Goal: Task Accomplishment & Management: Complete application form

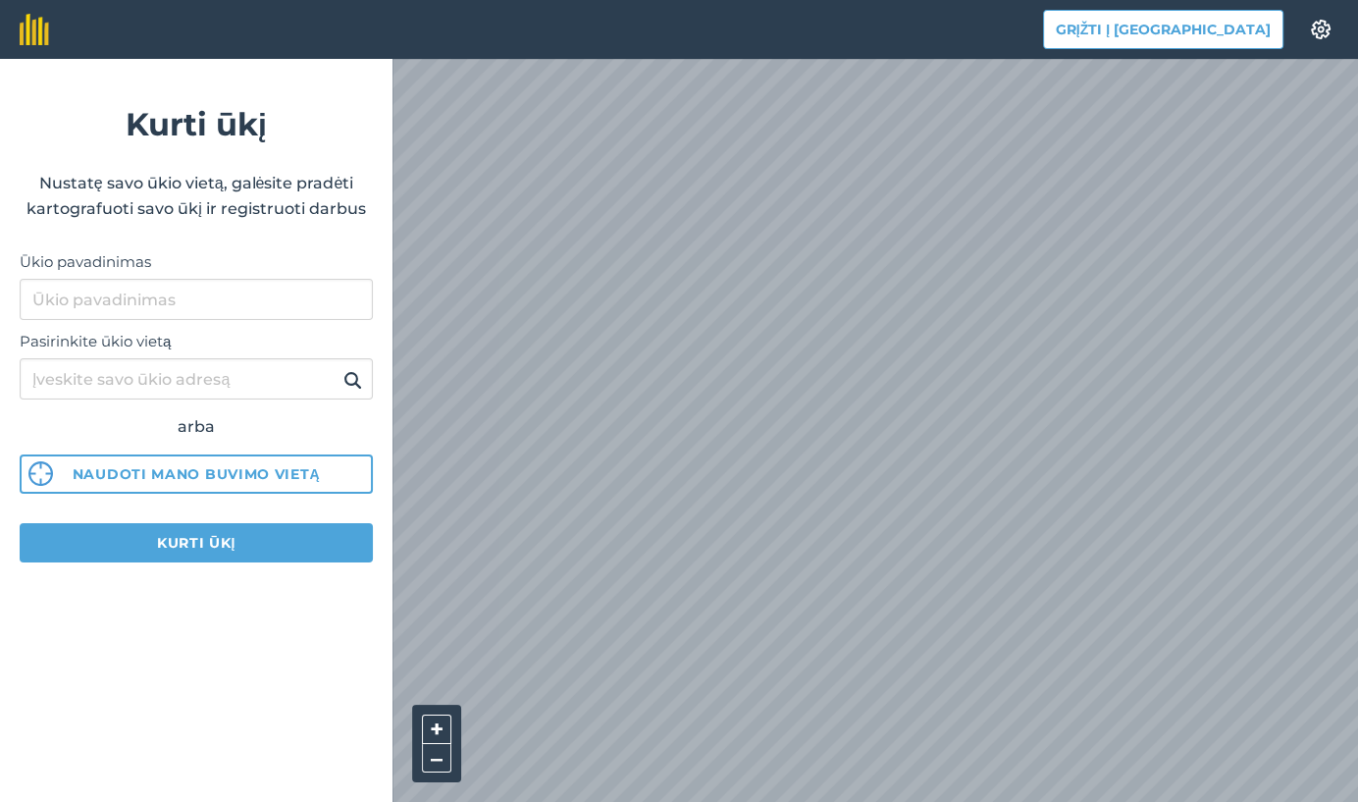
click at [204, 271] on label "Ūkio pavadinimas" at bounding box center [196, 262] width 353 height 24
click at [204, 279] on input "Ūkio pavadinimas" at bounding box center [196, 299] width 353 height 41
type input "[PERSON_NAME]"
click at [184, 346] on label "Pasirinkite ūkio vietą" at bounding box center [196, 342] width 353 height 24
click at [184, 358] on input "Pasirinkite ūkio vietą" at bounding box center [196, 378] width 353 height 41
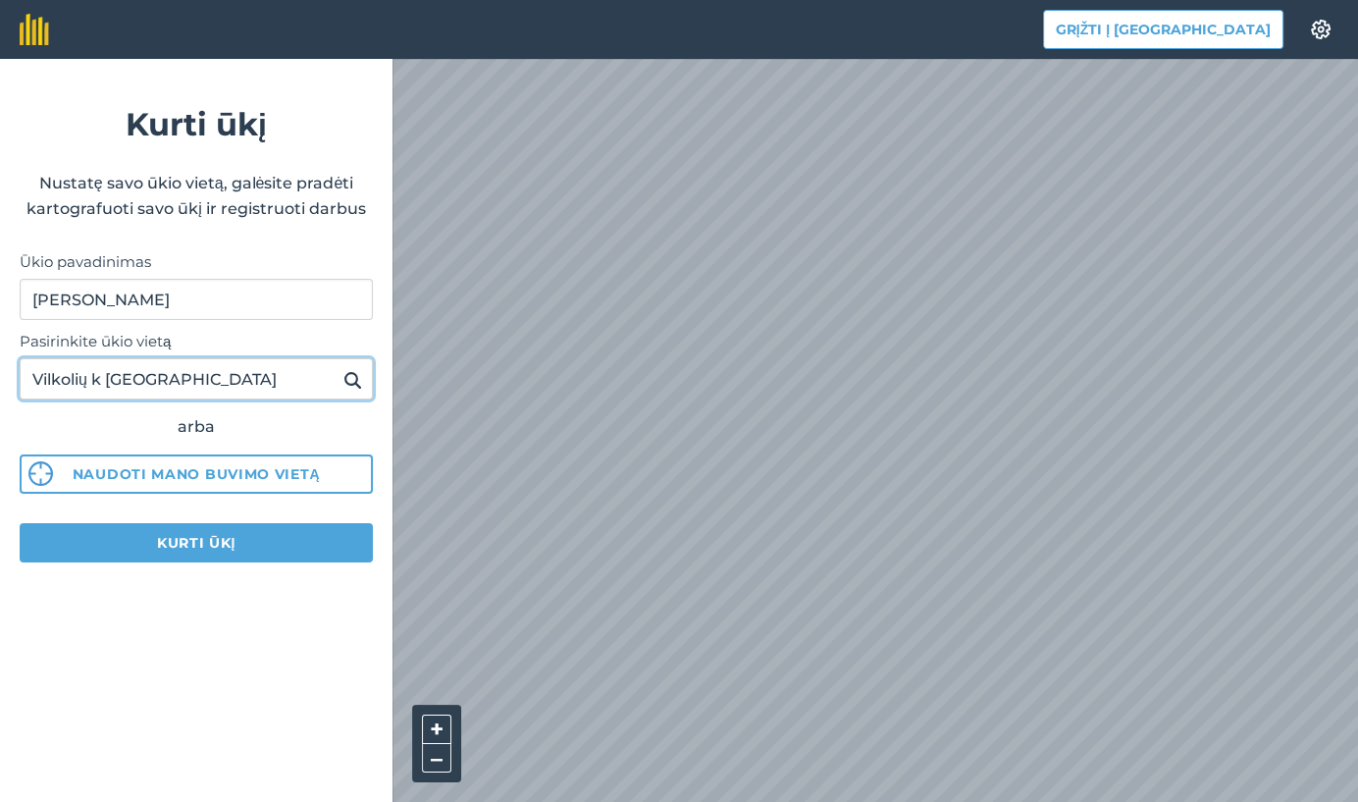
type input "Vilkolių k [GEOGRAPHIC_DATA]"
click at [352, 375] on img at bounding box center [352, 380] width 19 height 24
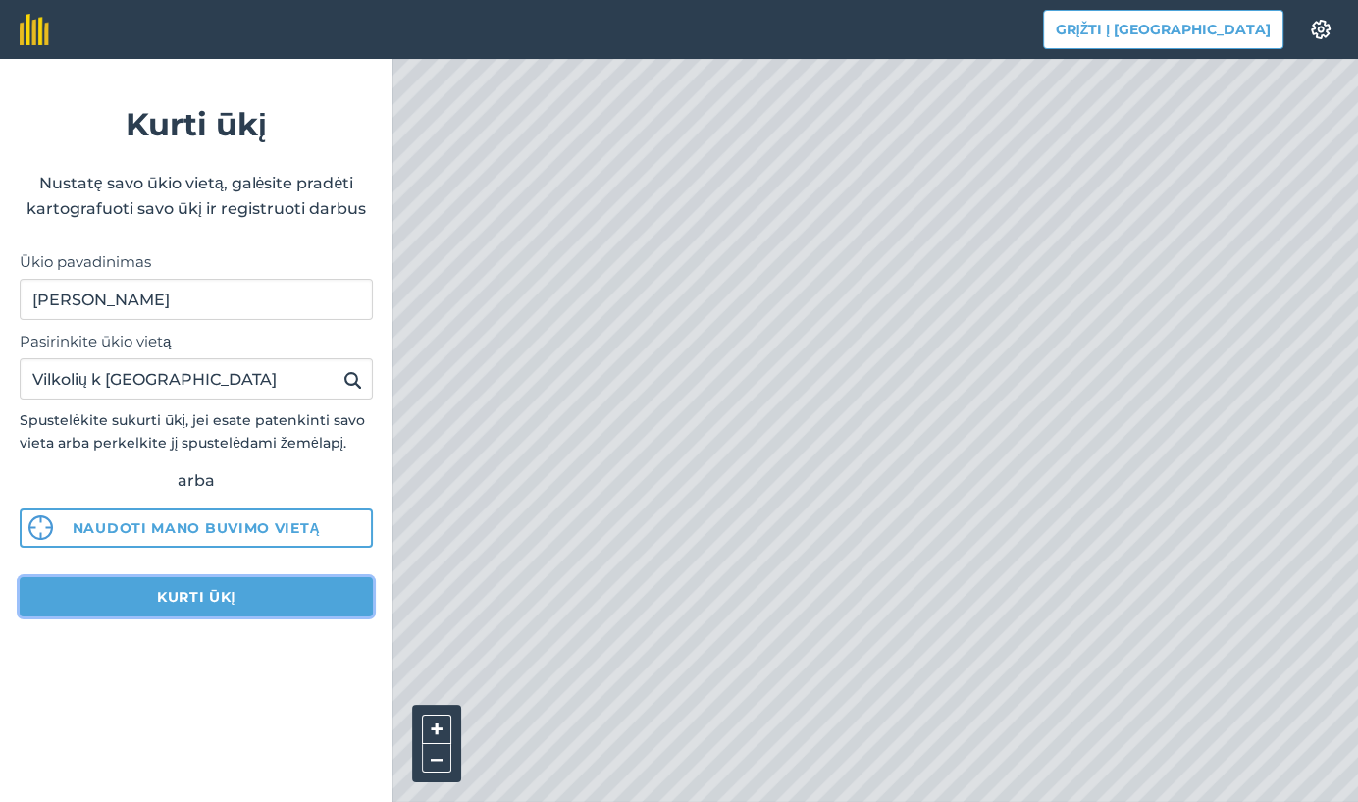
click at [203, 592] on button "Kurti ūkį" at bounding box center [196, 596] width 353 height 39
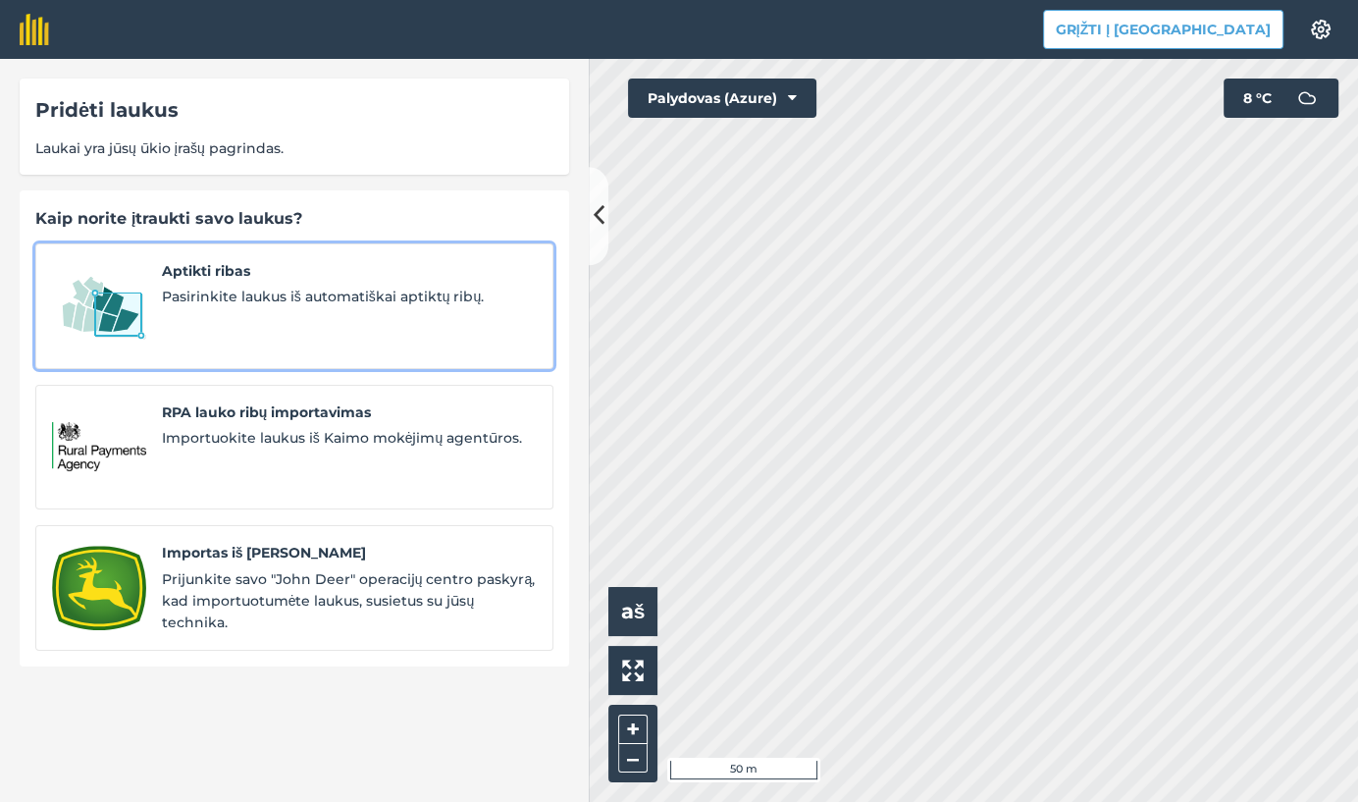
click at [129, 309] on img at bounding box center [99, 306] width 94 height 92
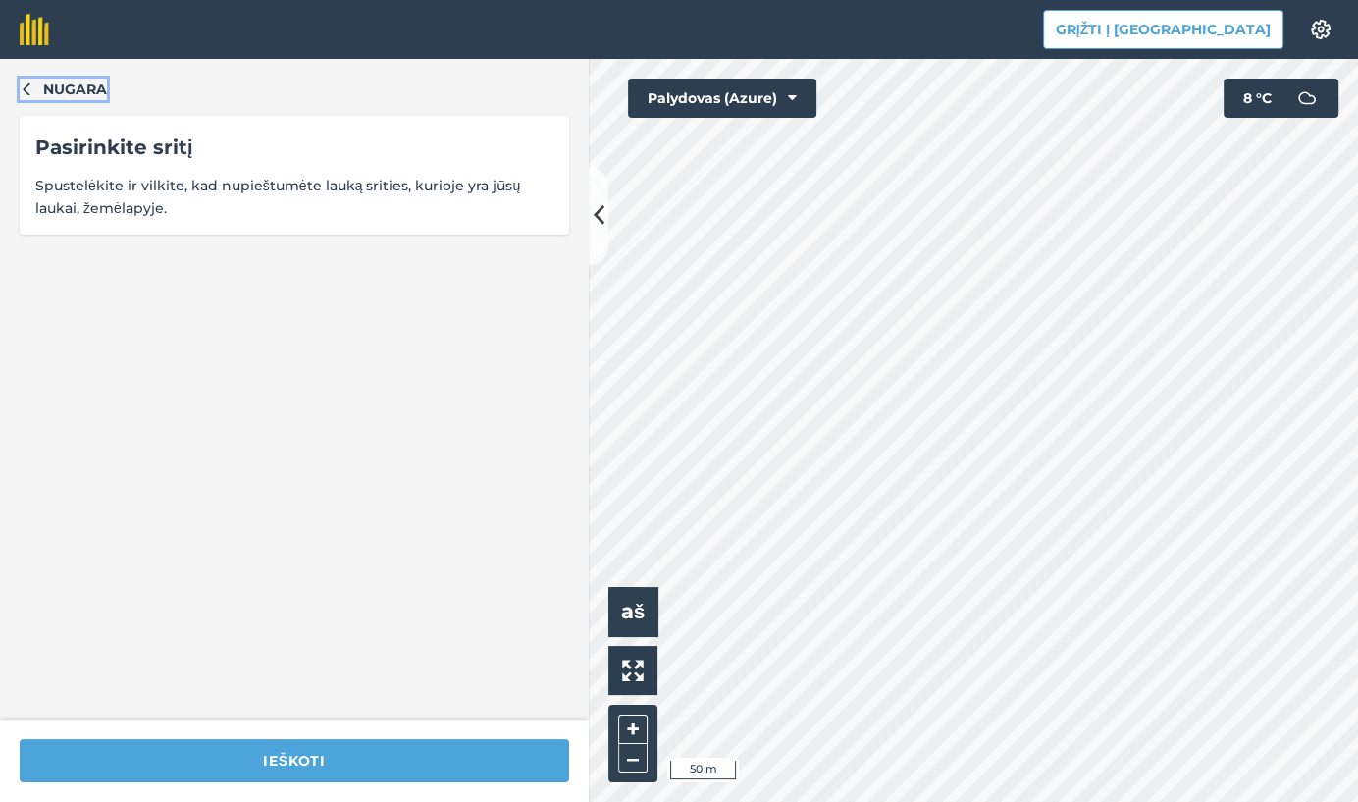
click at [27, 86] on icon "button" at bounding box center [26, 89] width 7 height 13
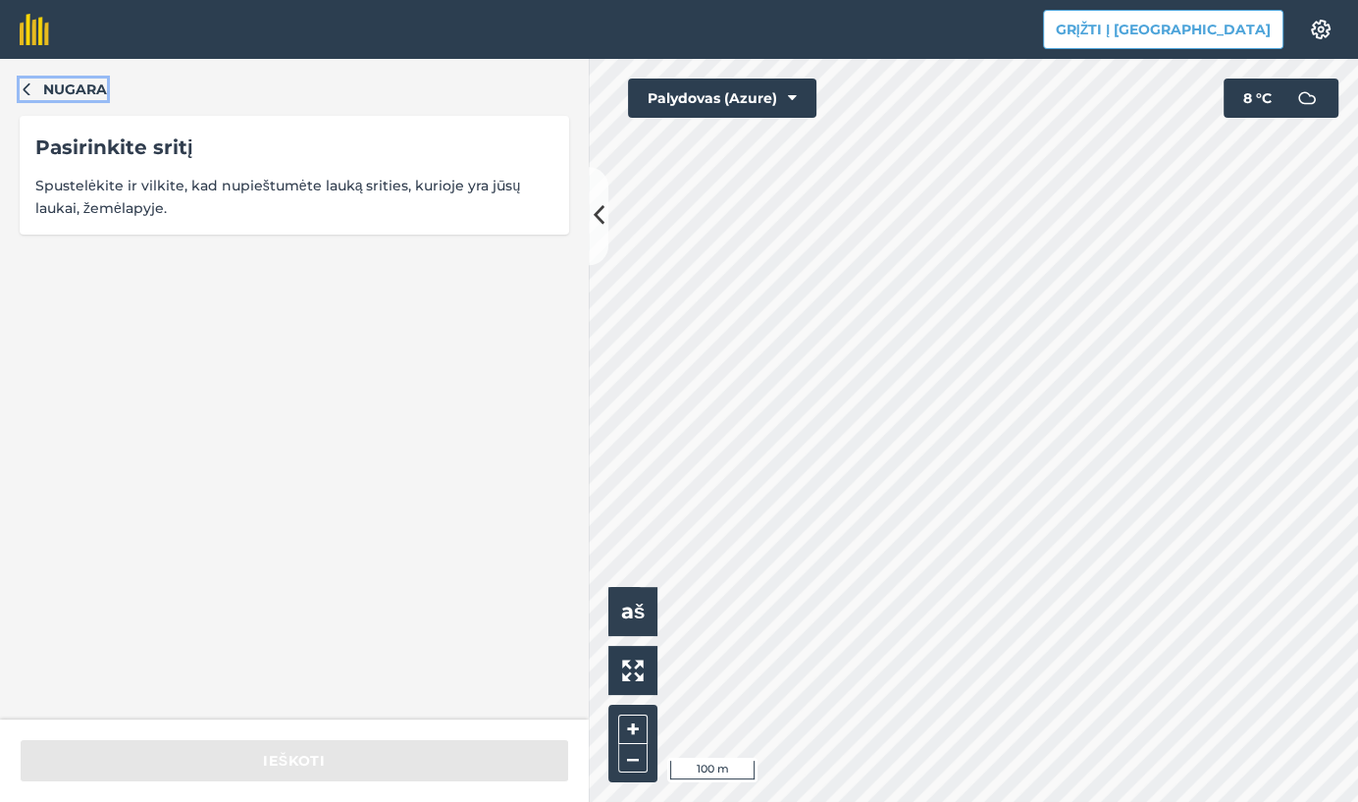
click at [23, 86] on icon "button" at bounding box center [27, 88] width 14 height 14
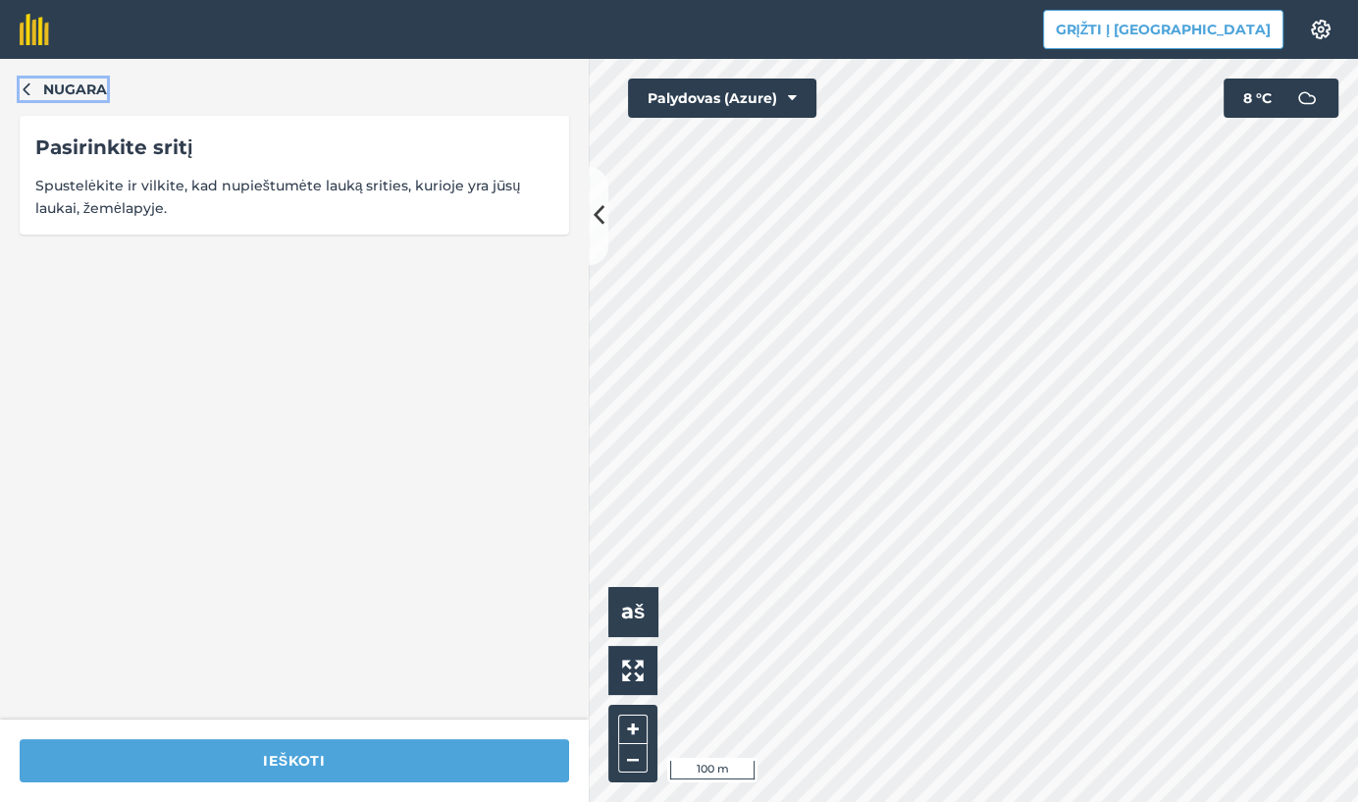
click at [23, 86] on icon "button" at bounding box center [27, 88] width 14 height 14
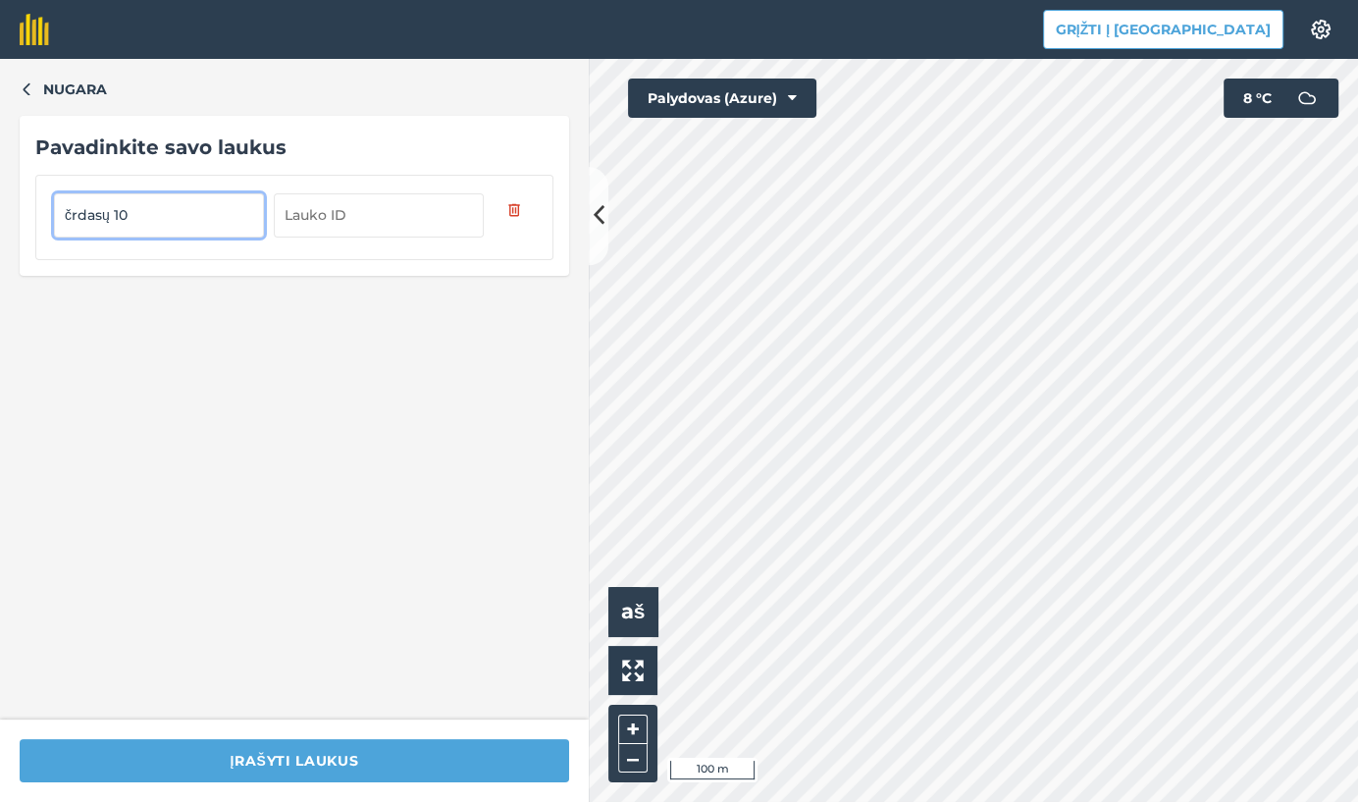
type input "črdasų 10"
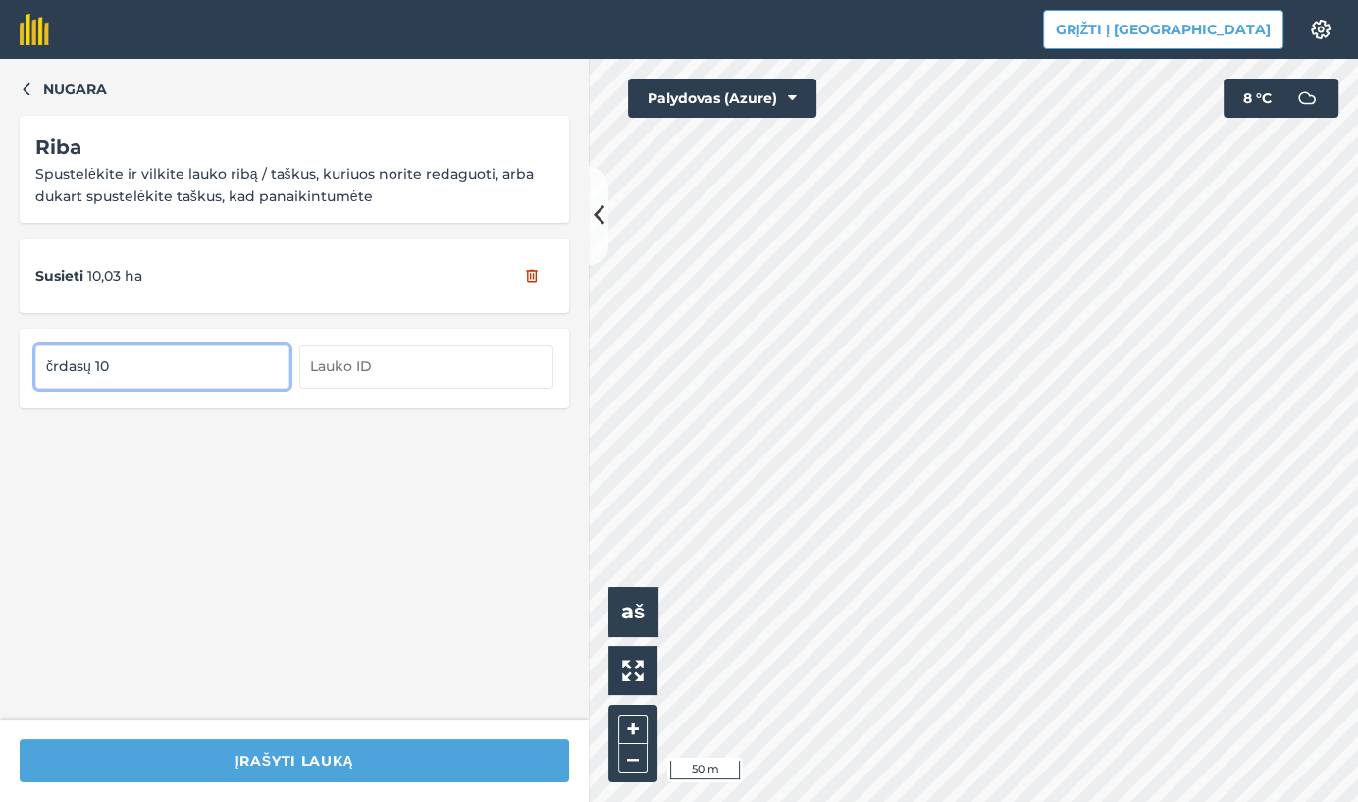
drag, startPoint x: 92, startPoint y: 364, endPoint x: 37, endPoint y: 354, distance: 55.8
click at [35, 362] on input "črdasų 10" at bounding box center [162, 365] width 254 height 43
type input "Čedasų 10"
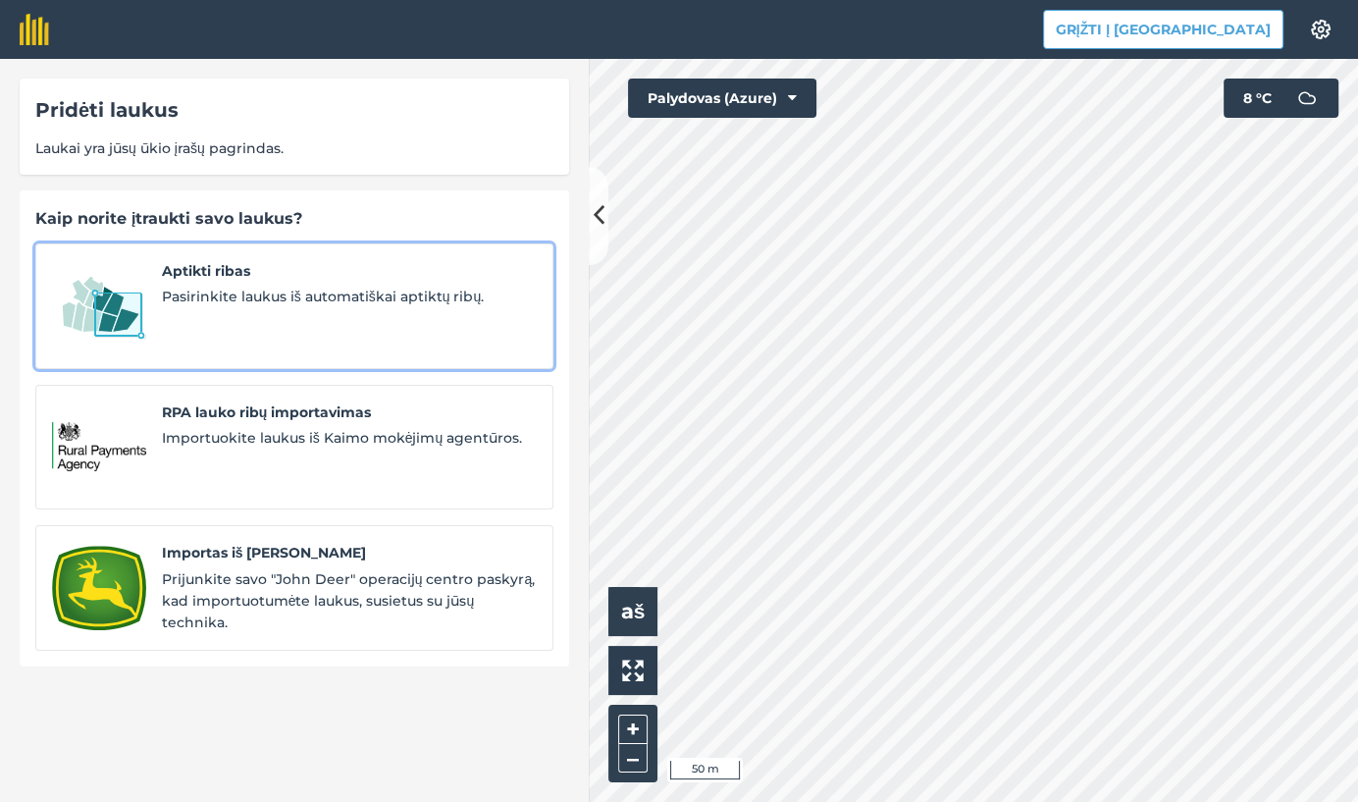
click at [222, 274] on span "Aptikti ribas" at bounding box center [349, 271] width 375 height 22
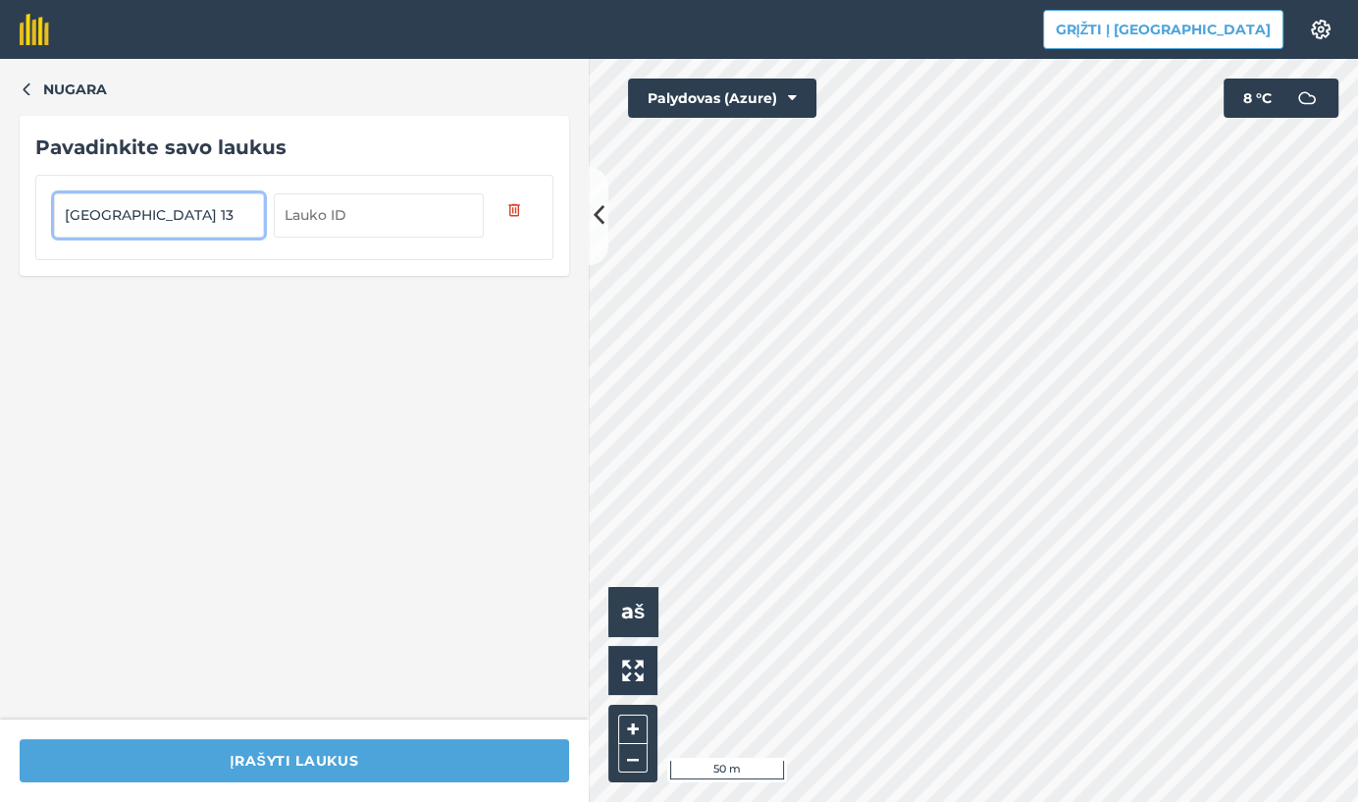
click at [76, 213] on input "[GEOGRAPHIC_DATA] 13" at bounding box center [159, 214] width 210 height 43
type input "[GEOGRAPHIC_DATA] 13"
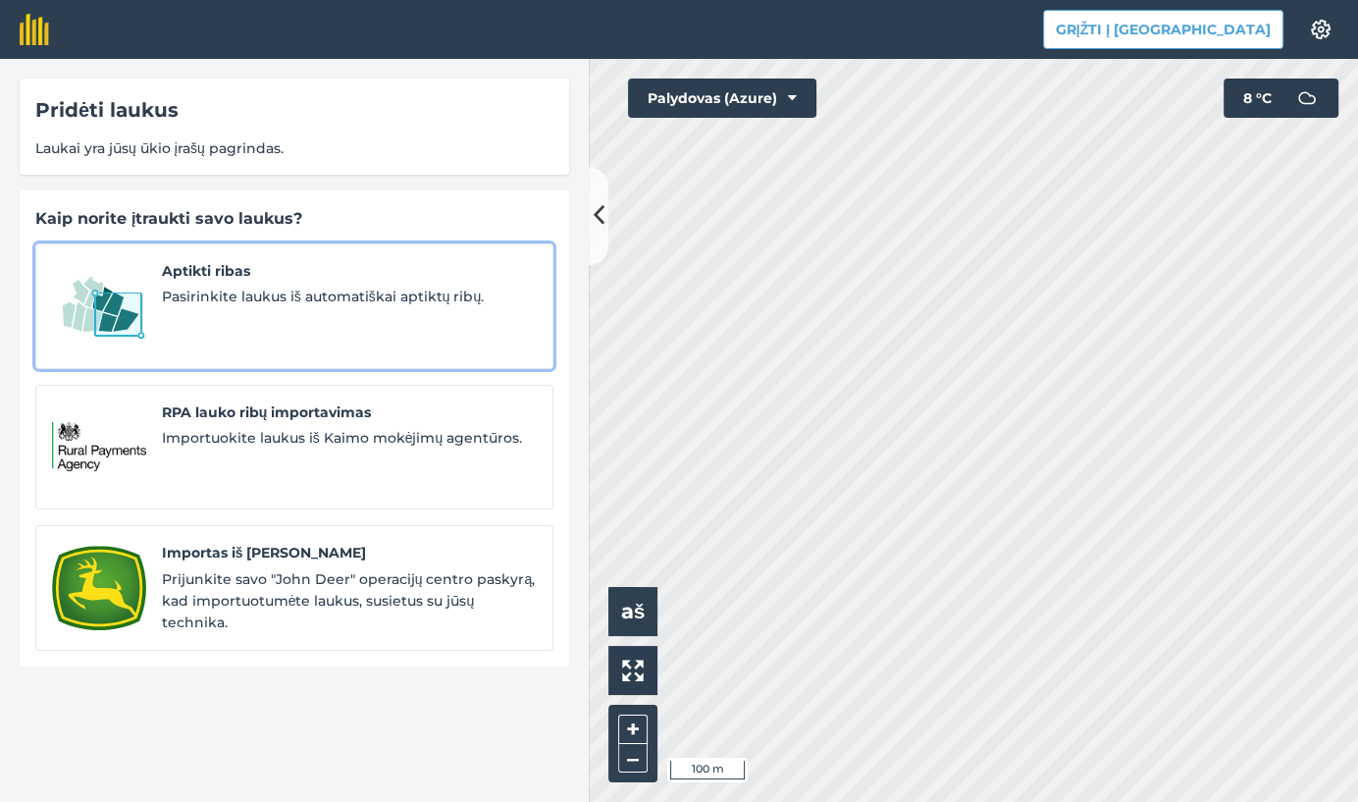
click at [266, 293] on span "Pasirinkite laukus iš automatiškai aptiktų ribų." at bounding box center [349, 297] width 375 height 22
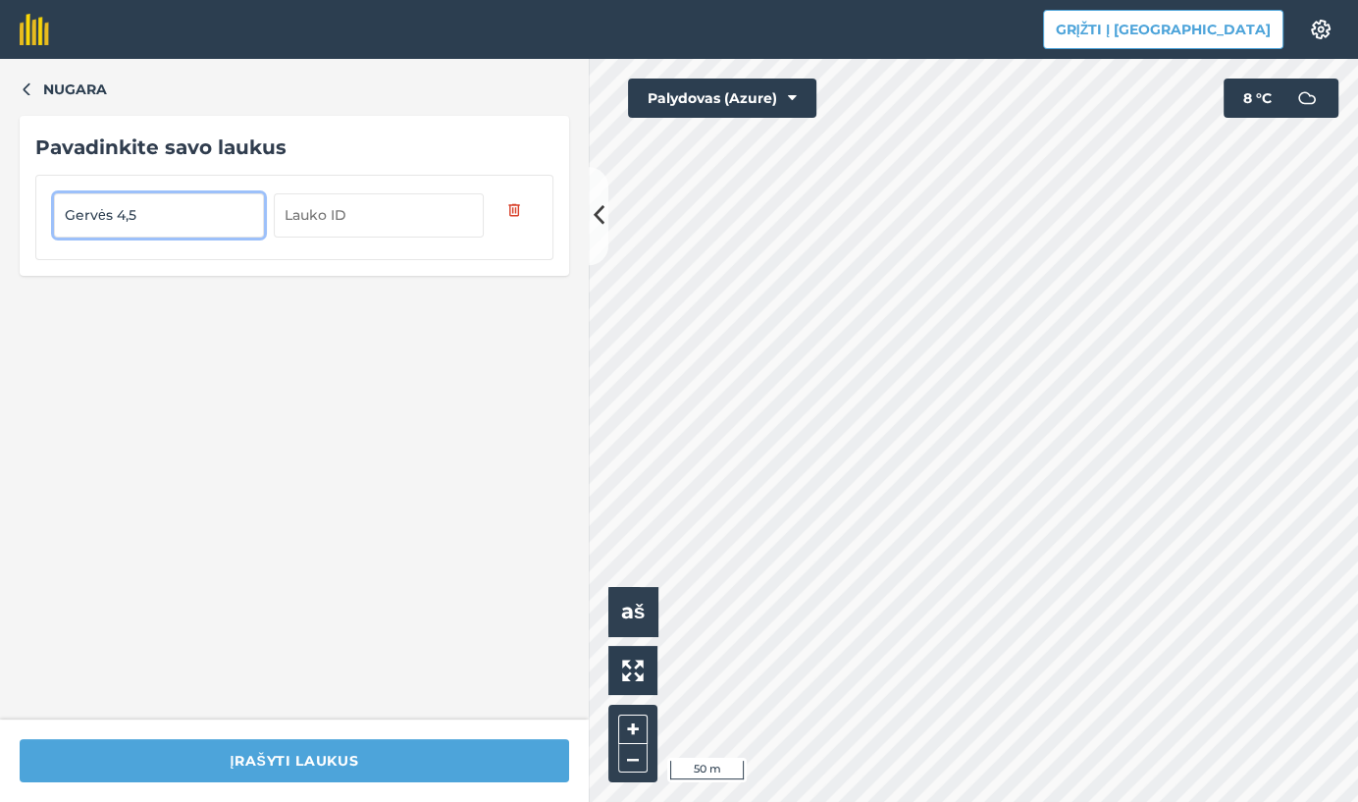
type input "Gervės 4,5"
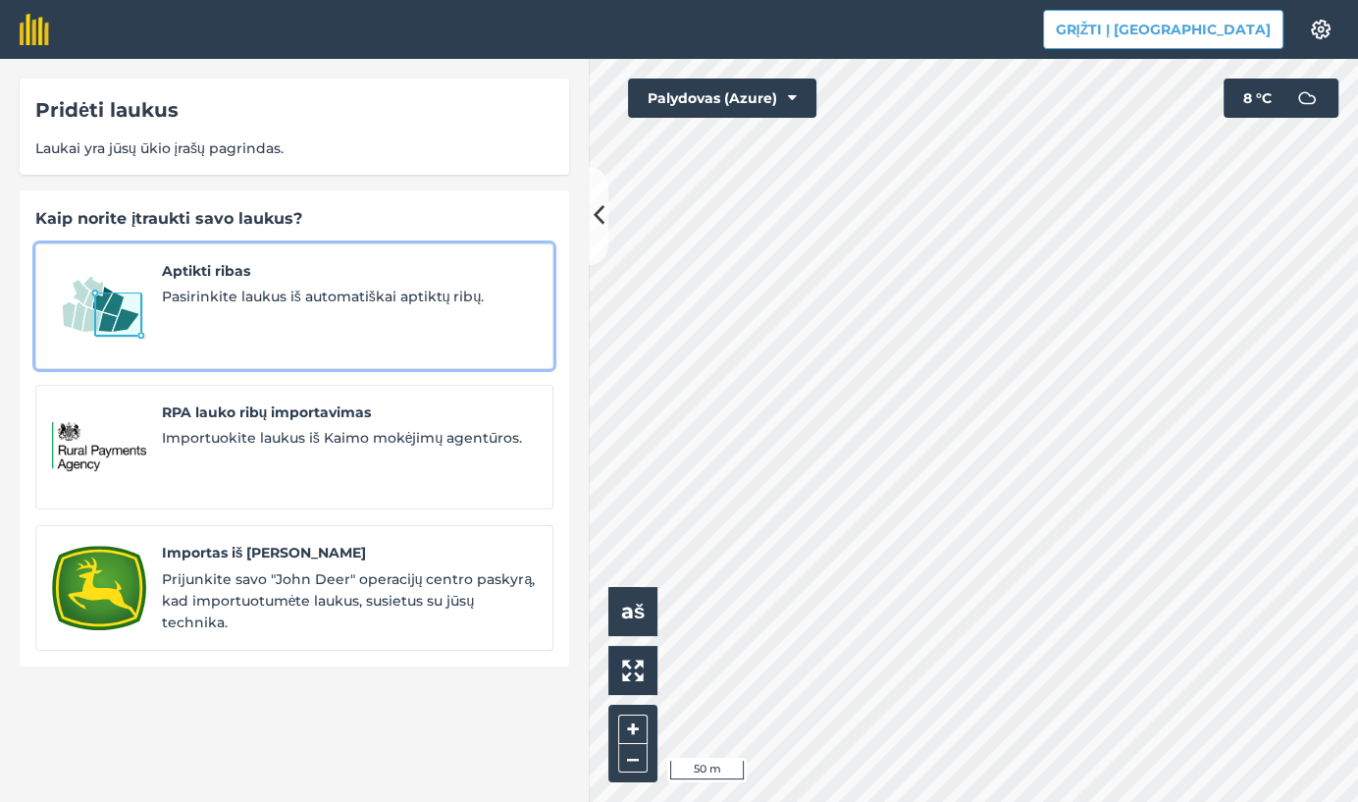
click at [245, 277] on span "Aptikti ribas" at bounding box center [349, 271] width 375 height 22
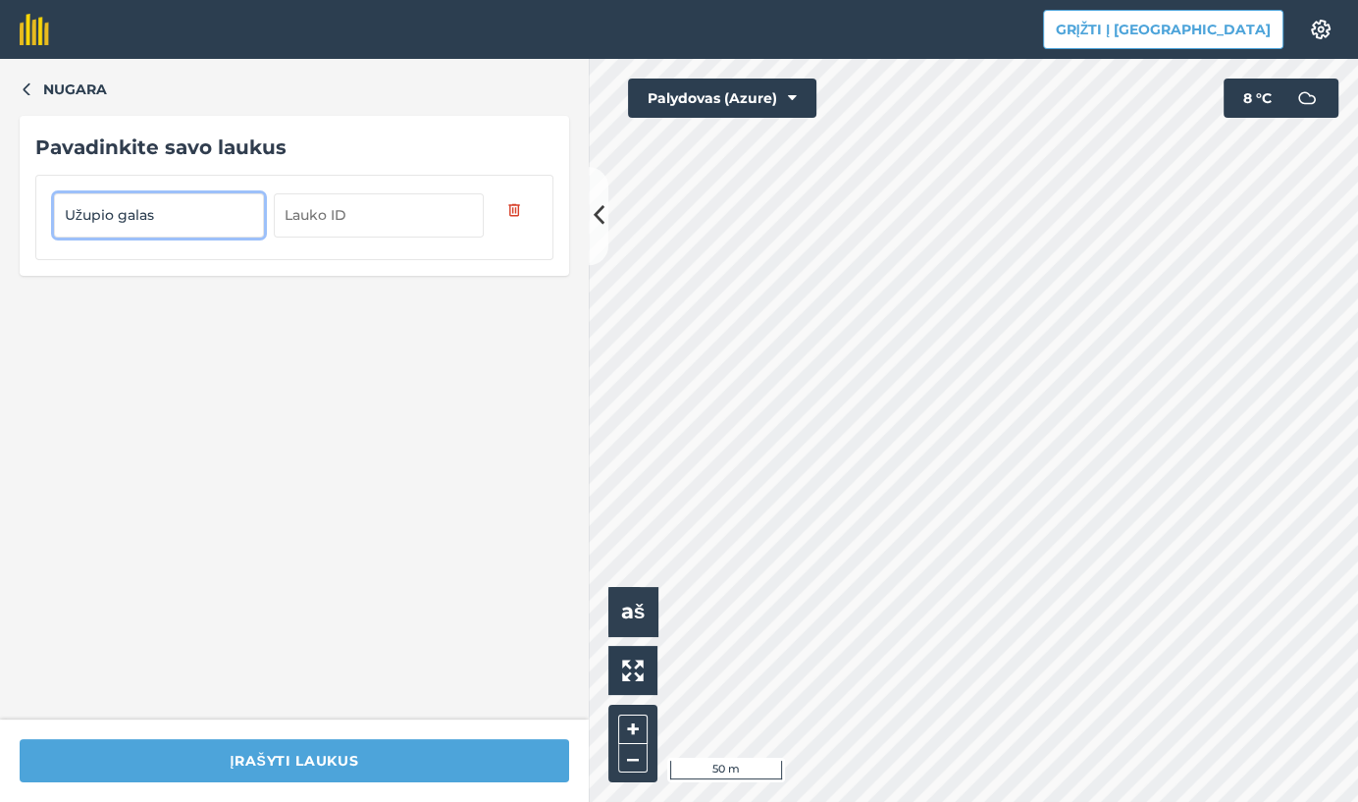
type input "Užupio galas"
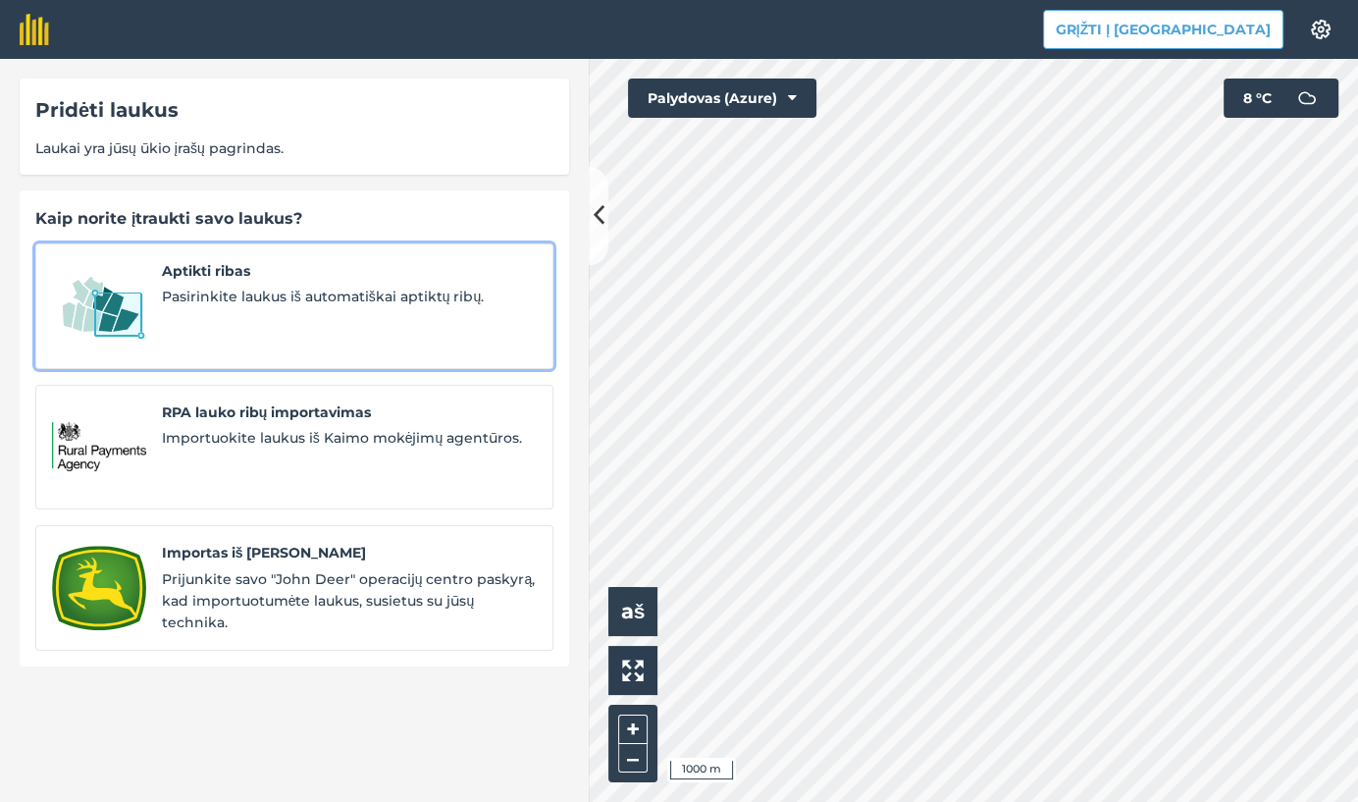
click at [226, 286] on span "Pasirinkite laukus iš automatiškai aptiktų ribų." at bounding box center [349, 297] width 375 height 22
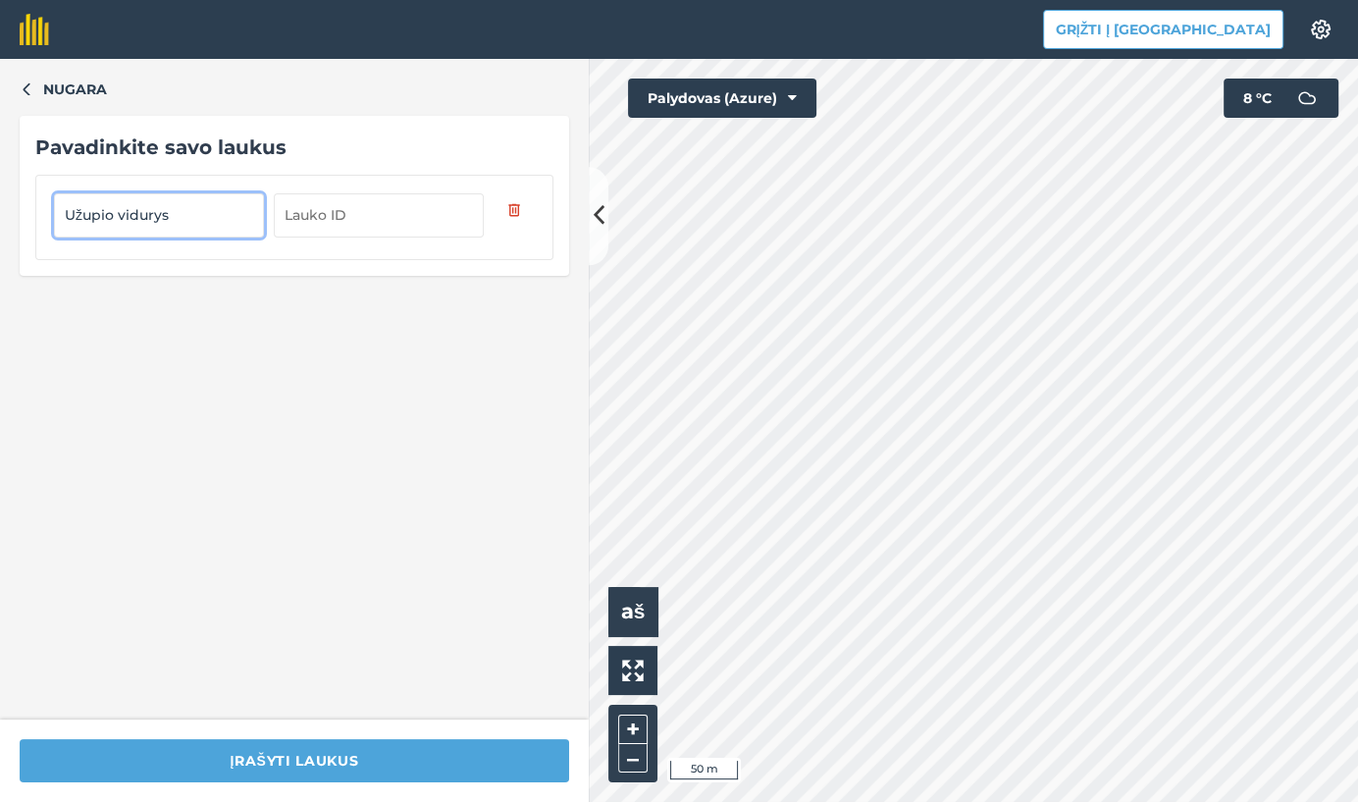
type input "Užupio vidurys"
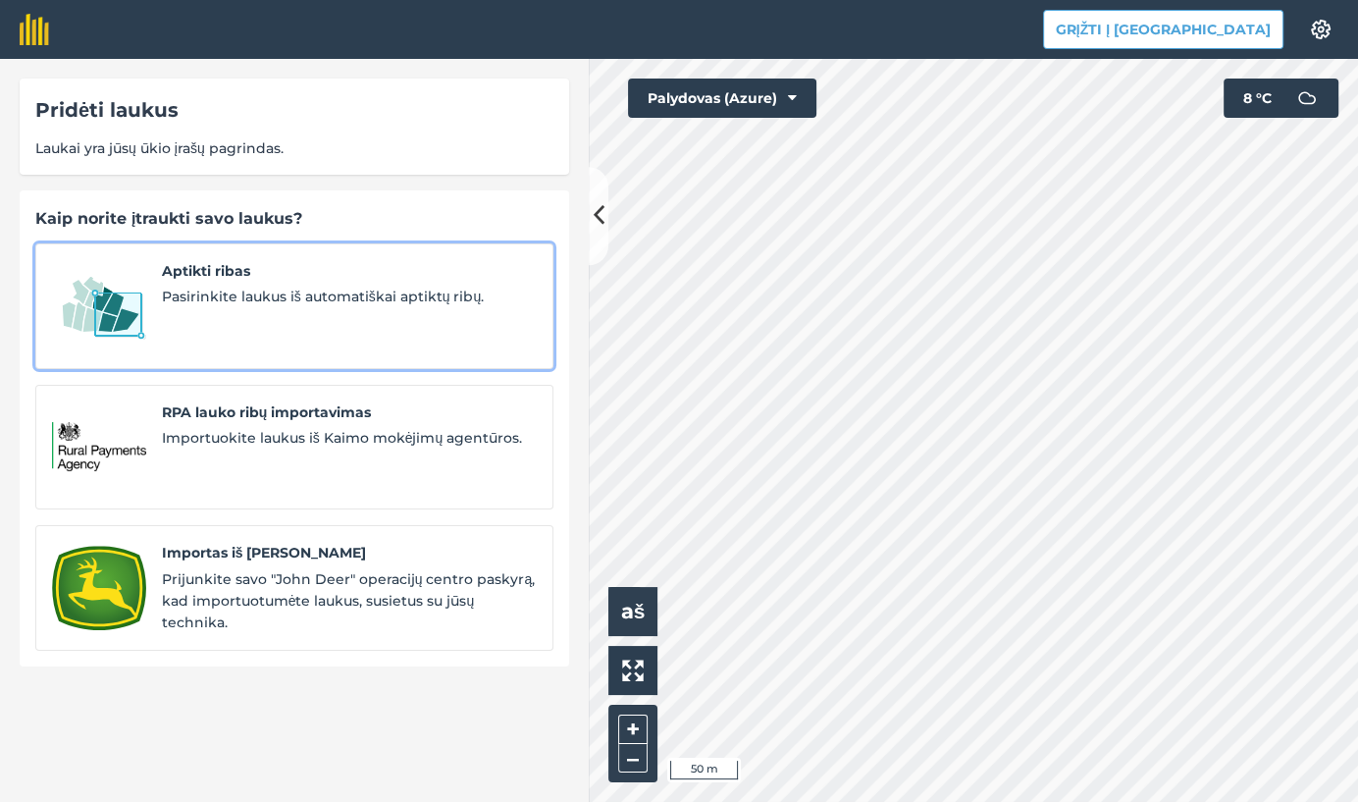
click at [230, 296] on span "Pasirinkite laukus iš automatiškai aptiktų ribų." at bounding box center [349, 297] width 375 height 22
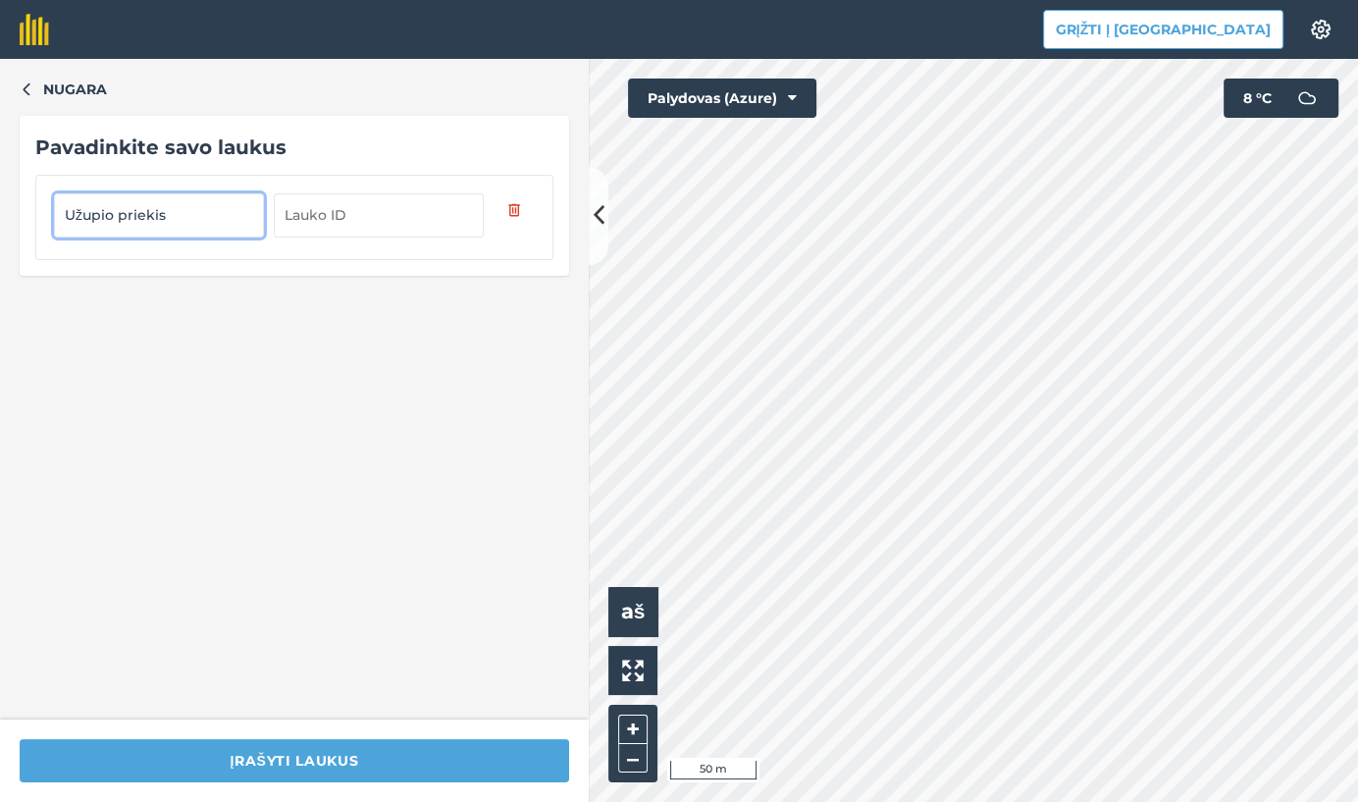
type input "Užupio priekis"
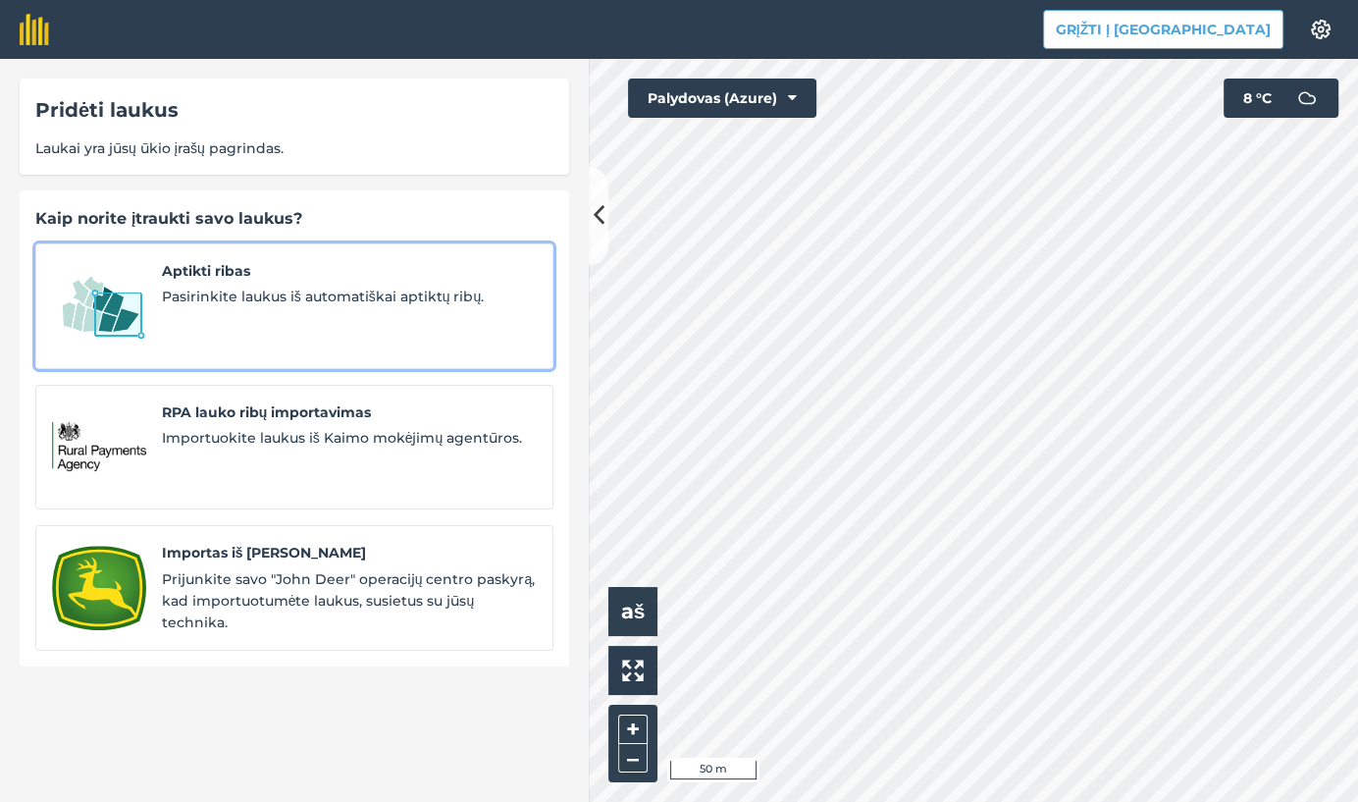
click at [261, 293] on span "Pasirinkite laukus iš automatiškai aptiktų ribų." at bounding box center [349, 297] width 375 height 22
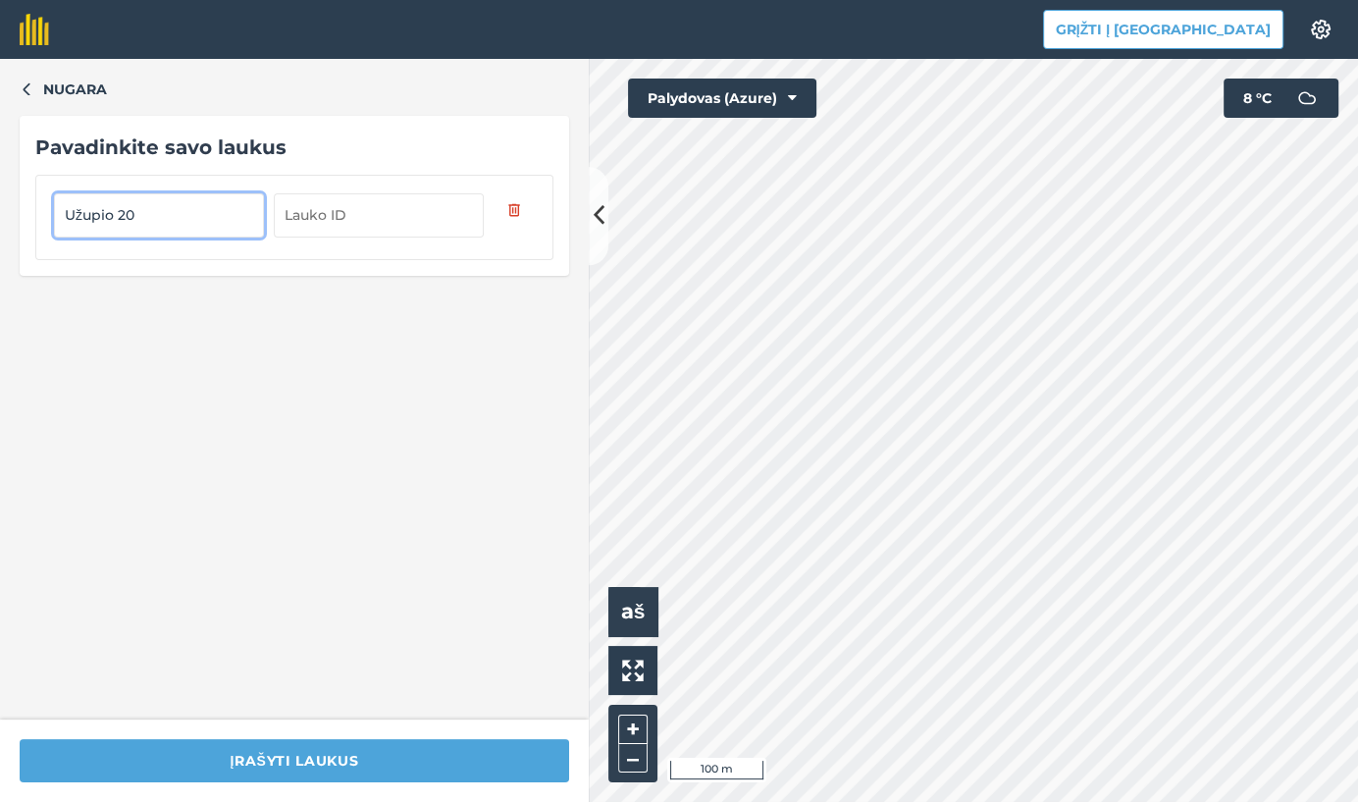
type input "Užupio 20"
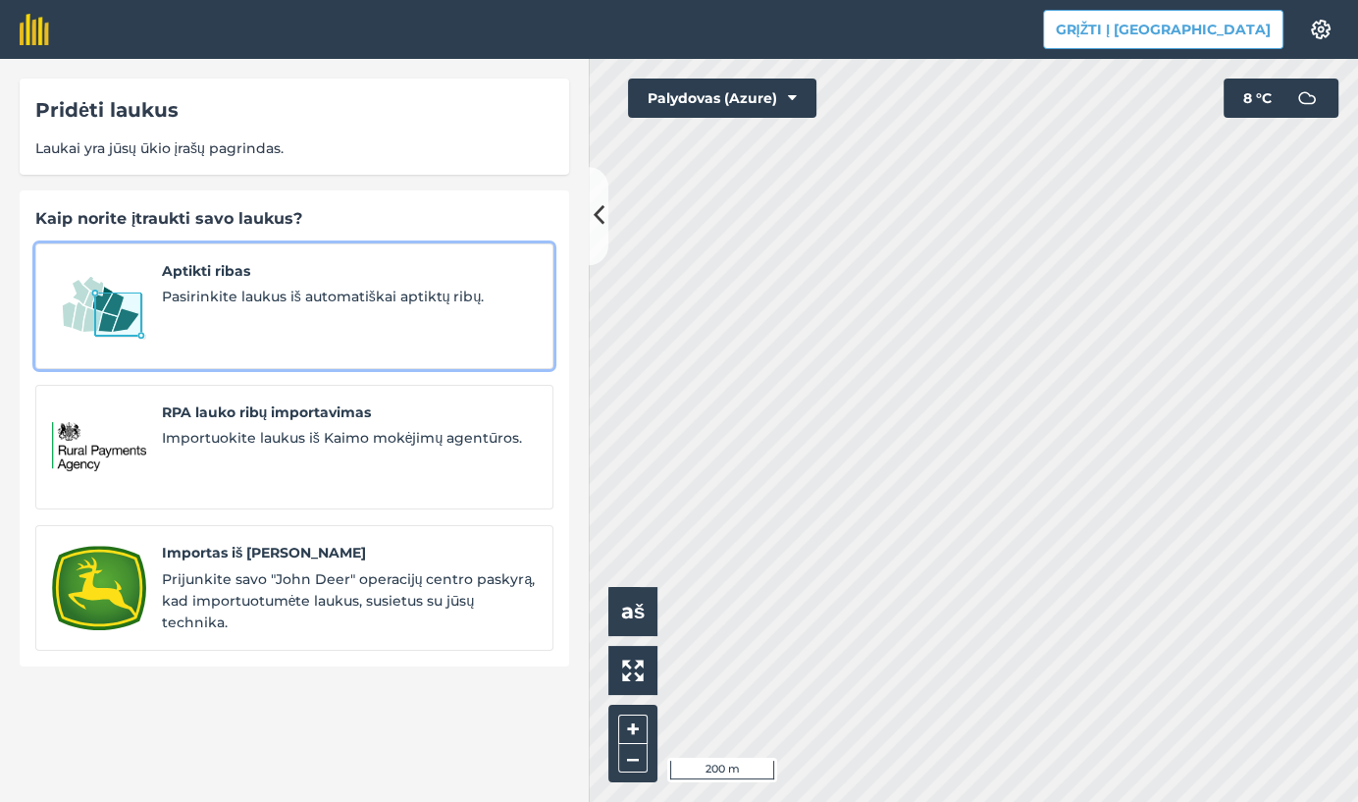
click at [228, 289] on span "Pasirinkite laukus iš automatiškai aptiktų ribų." at bounding box center [349, 297] width 375 height 22
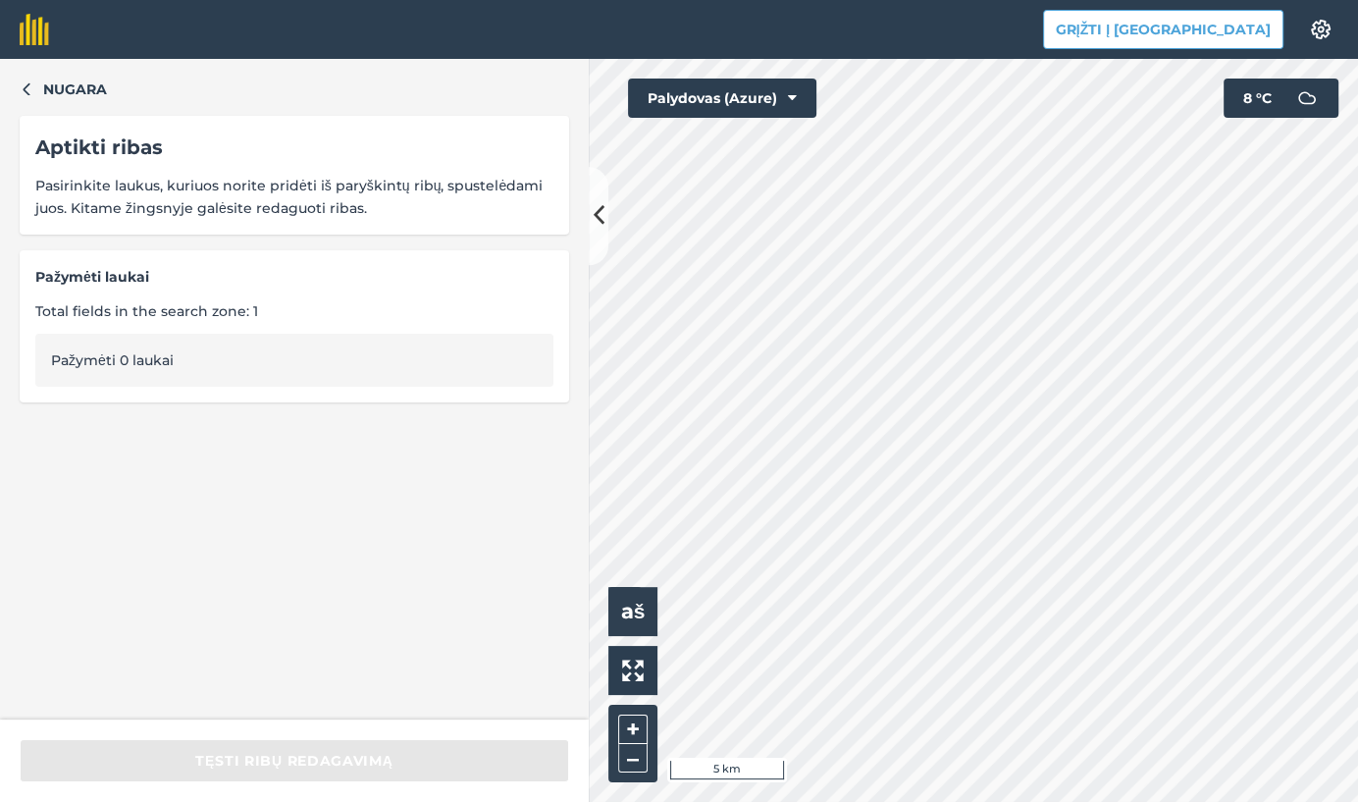
click at [153, 169] on div "Aptikti ribas Pasirinkite laukus, kuriuos norite pridėti iš paryškintų ribų, sp…" at bounding box center [295, 175] width 550 height 119
click at [93, 139] on div "Aptikti ribas" at bounding box center [294, 146] width 518 height 31
click at [26, 87] on icon "button" at bounding box center [27, 88] width 14 height 14
click at [252, 185] on span "Pasirinkite laukus, kuriuos norite pridėti iš paryškintų ribų, spustelėdami juo…" at bounding box center [294, 197] width 518 height 44
click at [25, 89] on icon "button" at bounding box center [27, 88] width 14 height 14
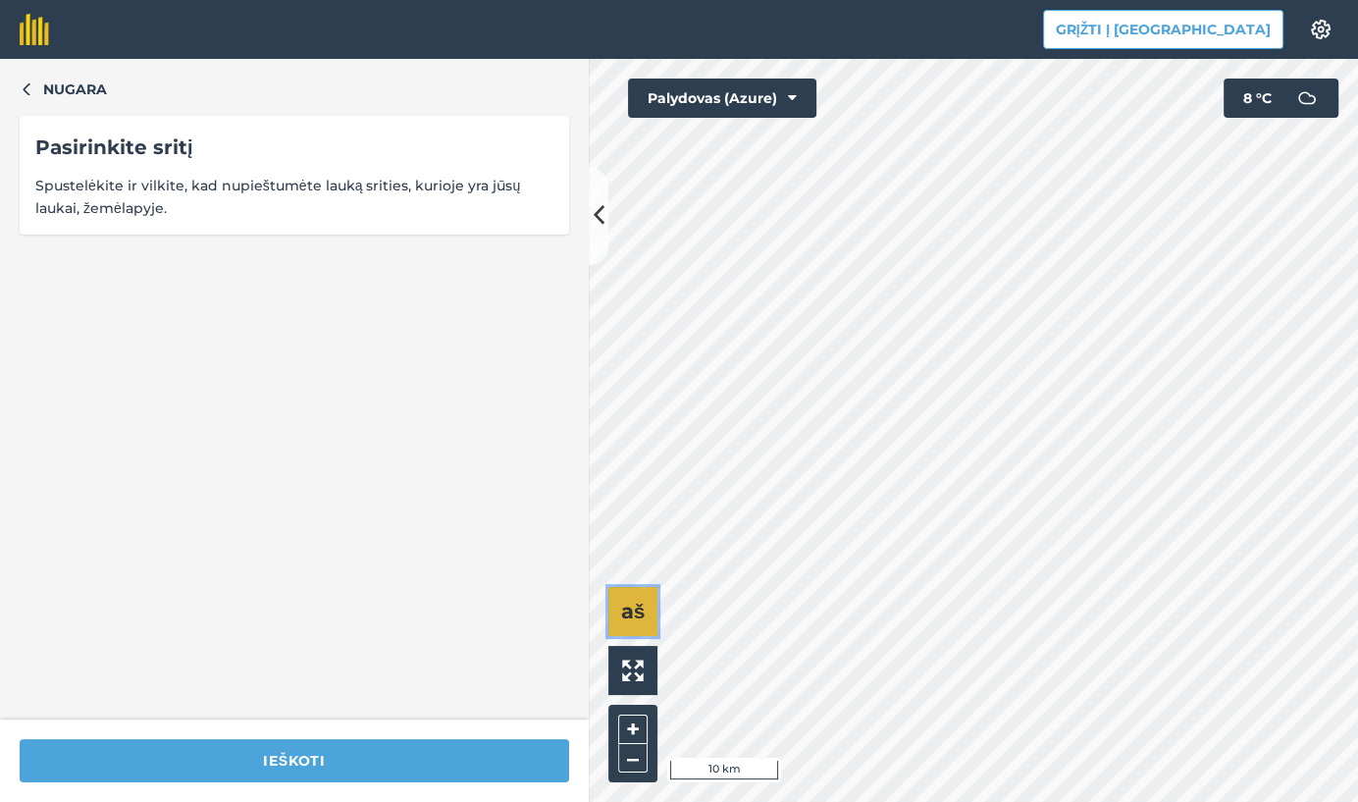
click at [639, 596] on button "aš" at bounding box center [632, 611] width 49 height 49
click at [26, 88] on icon "button" at bounding box center [27, 88] width 14 height 14
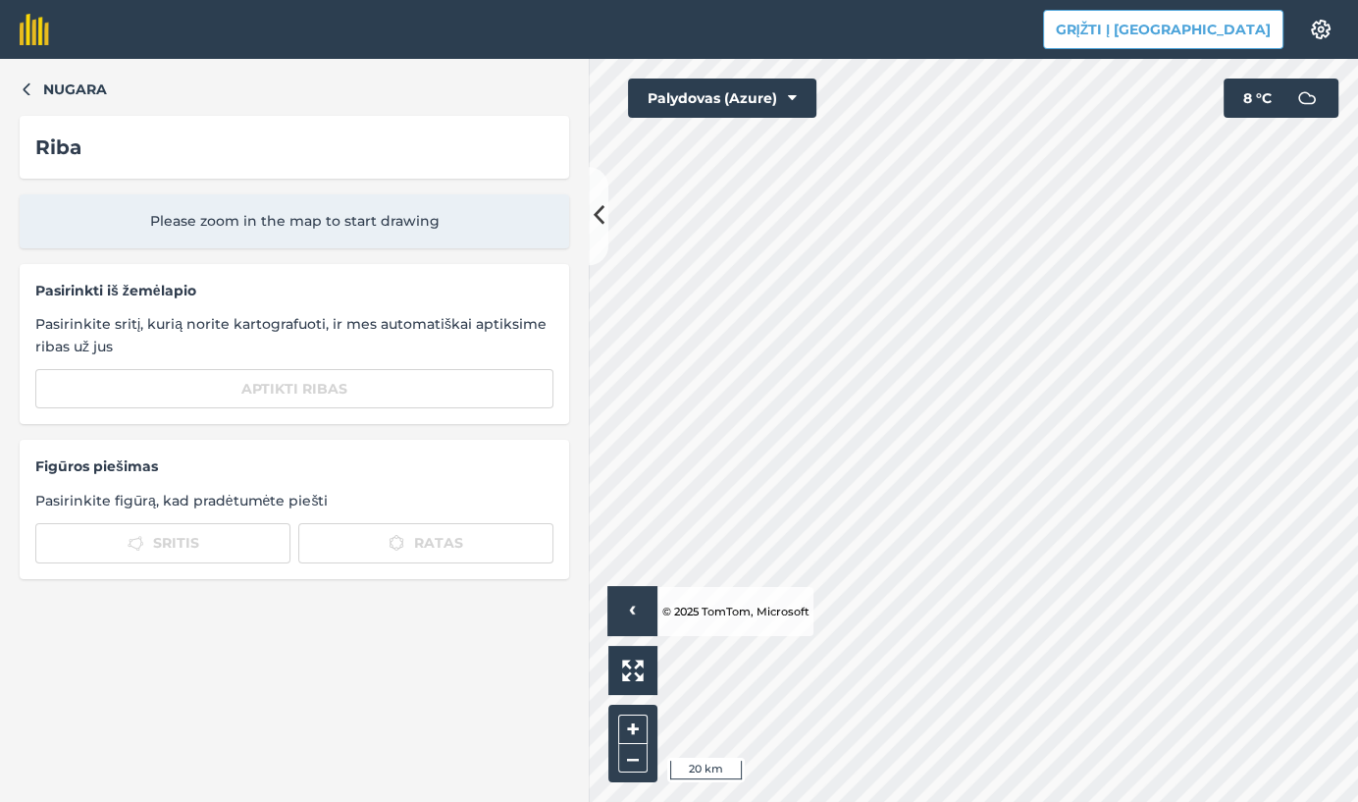
click at [127, 292] on span "Pasirinkti iš žemėlapio" at bounding box center [294, 291] width 518 height 22
click at [25, 87] on icon "button" at bounding box center [26, 89] width 7 height 13
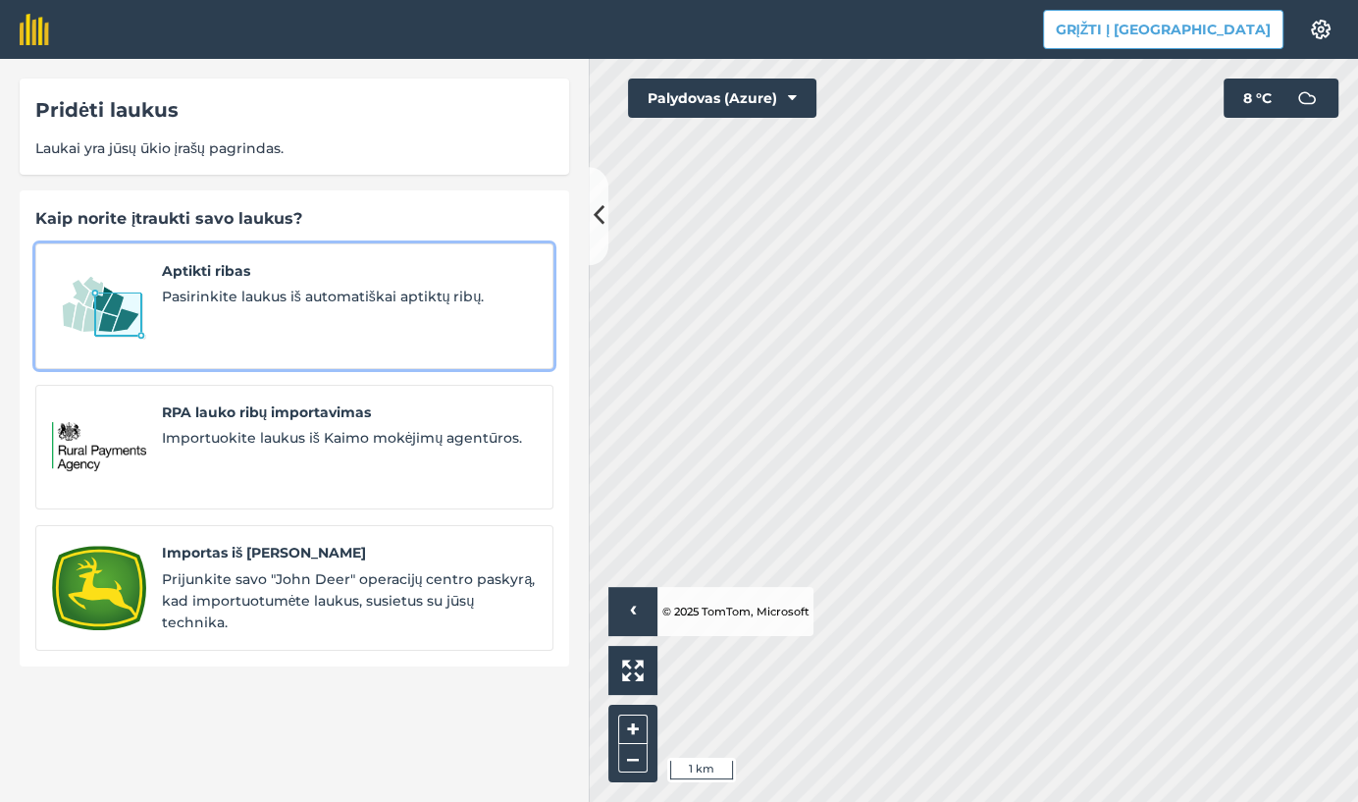
click at [236, 289] on span "Pasirinkite laukus iš automatiškai aptiktų ribų." at bounding box center [349, 297] width 375 height 22
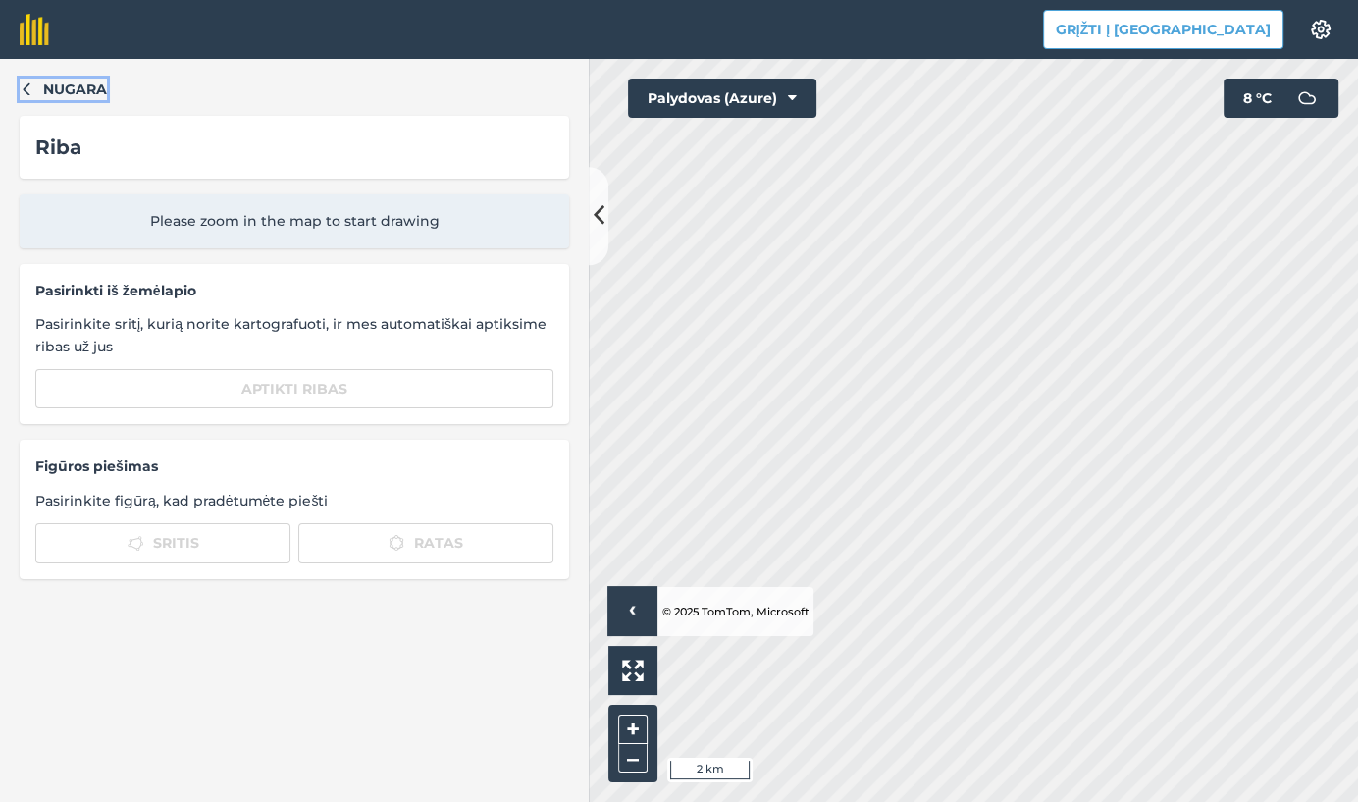
click at [37, 84] on button "Nugara" at bounding box center [63, 90] width 87 height 22
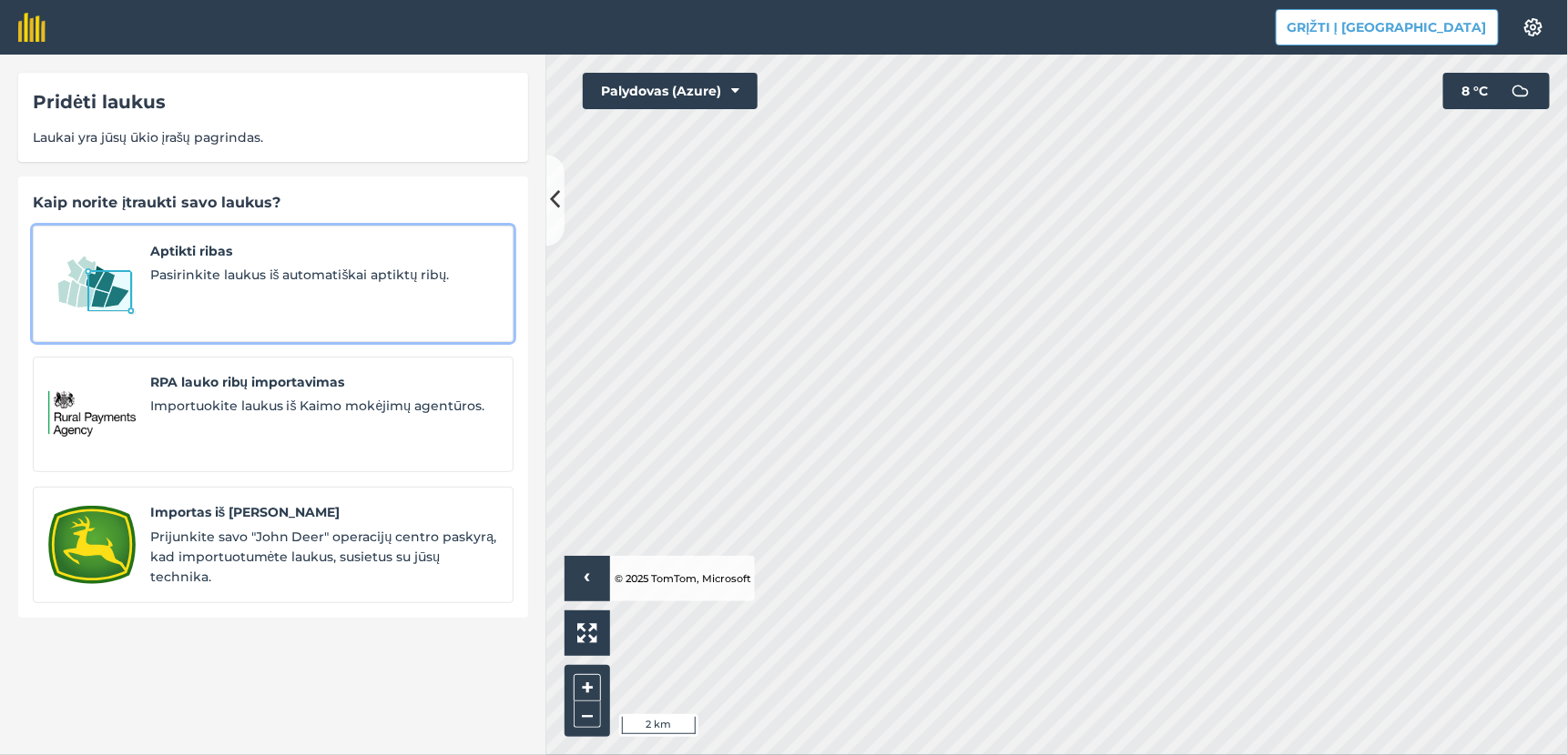
click at [205, 255] on span "Aptikti ribas" at bounding box center [324, 251] width 348 height 20
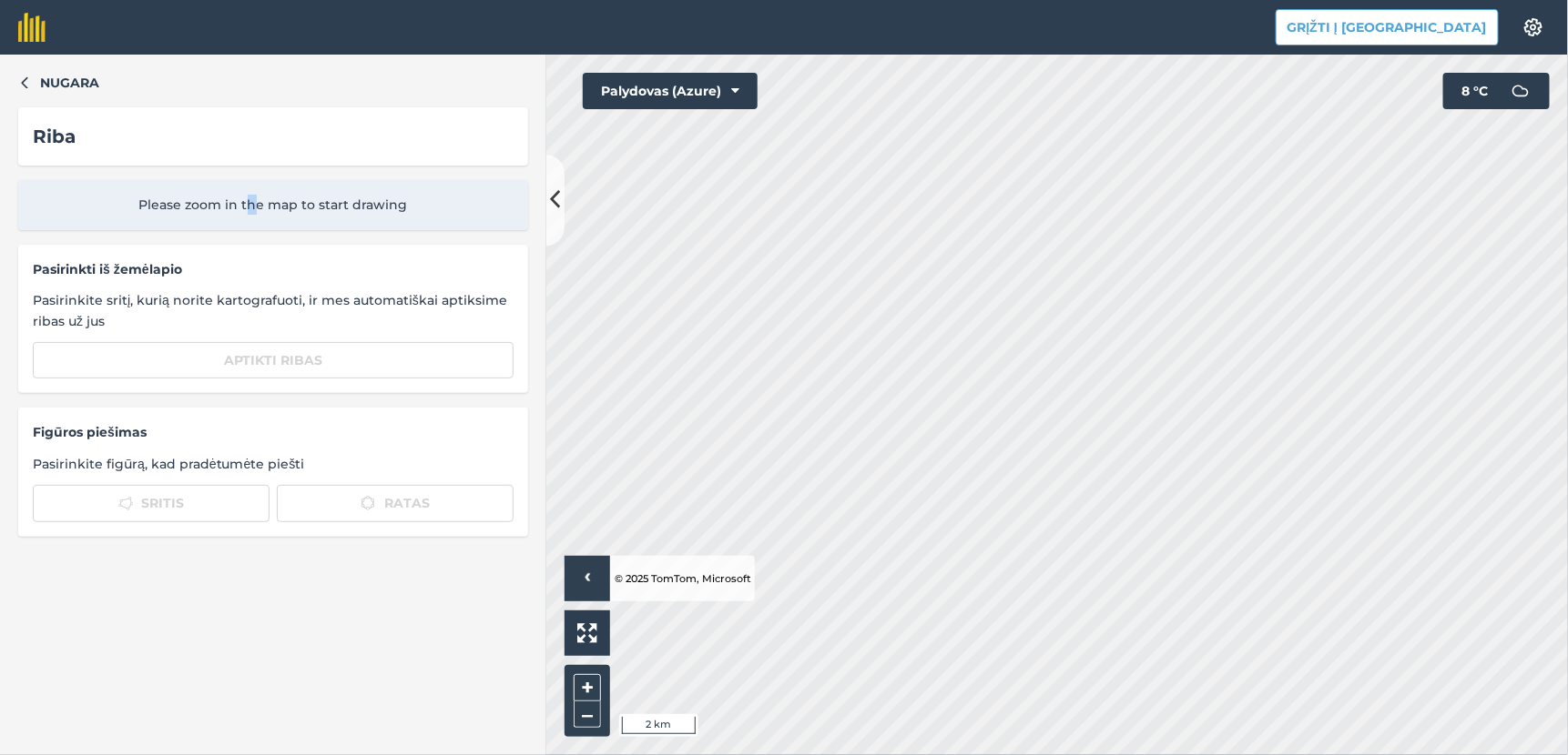
click at [252, 200] on span "Please zoom in the map to start drawing" at bounding box center [273, 205] width 481 height 20
drag, startPoint x: 252, startPoint y: 200, endPoint x: 169, endPoint y: 146, distance: 99.0
click at [169, 146] on div "Riba" at bounding box center [273, 135] width 481 height 29
click at [24, 83] on icon "button" at bounding box center [25, 82] width 13 height 13
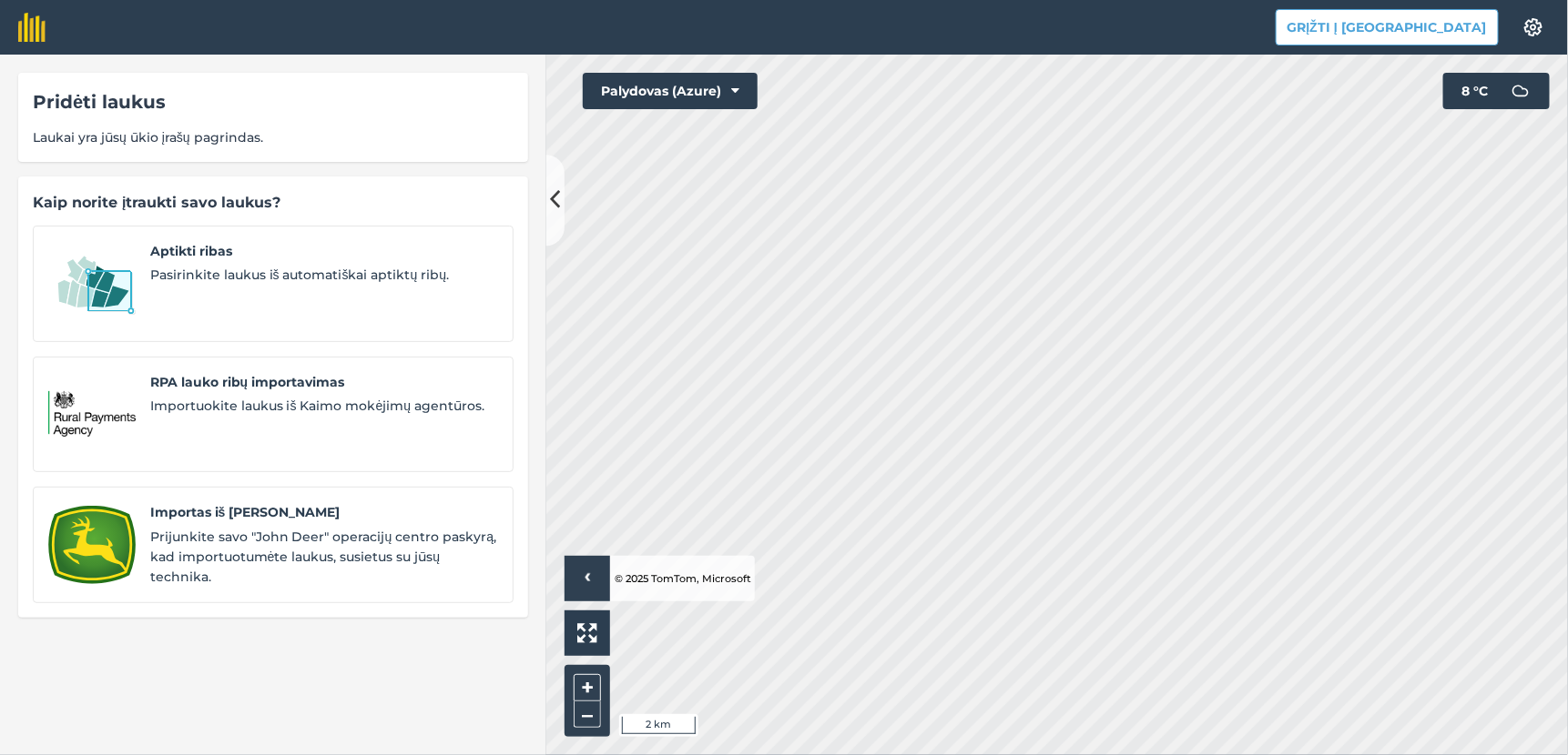
click at [6, 76] on div "Pridėti laukus Laukai yra jūsų ūkio įrašų pagrindas. Kaip norite įtraukti savo …" at bounding box center [273, 405] width 546 height 701
click at [189, 138] on span "Laukai yra jūsų ūkio įrašų pagrindas." at bounding box center [273, 137] width 481 height 20
click at [254, 110] on div "Pridėti laukus" at bounding box center [273, 101] width 481 height 29
click at [259, 202] on div "Kaip norite įtraukti savo laukus?" at bounding box center [273, 203] width 481 height 24
click at [742, 87] on button "Palydovas (Azure)" at bounding box center [670, 91] width 174 height 36
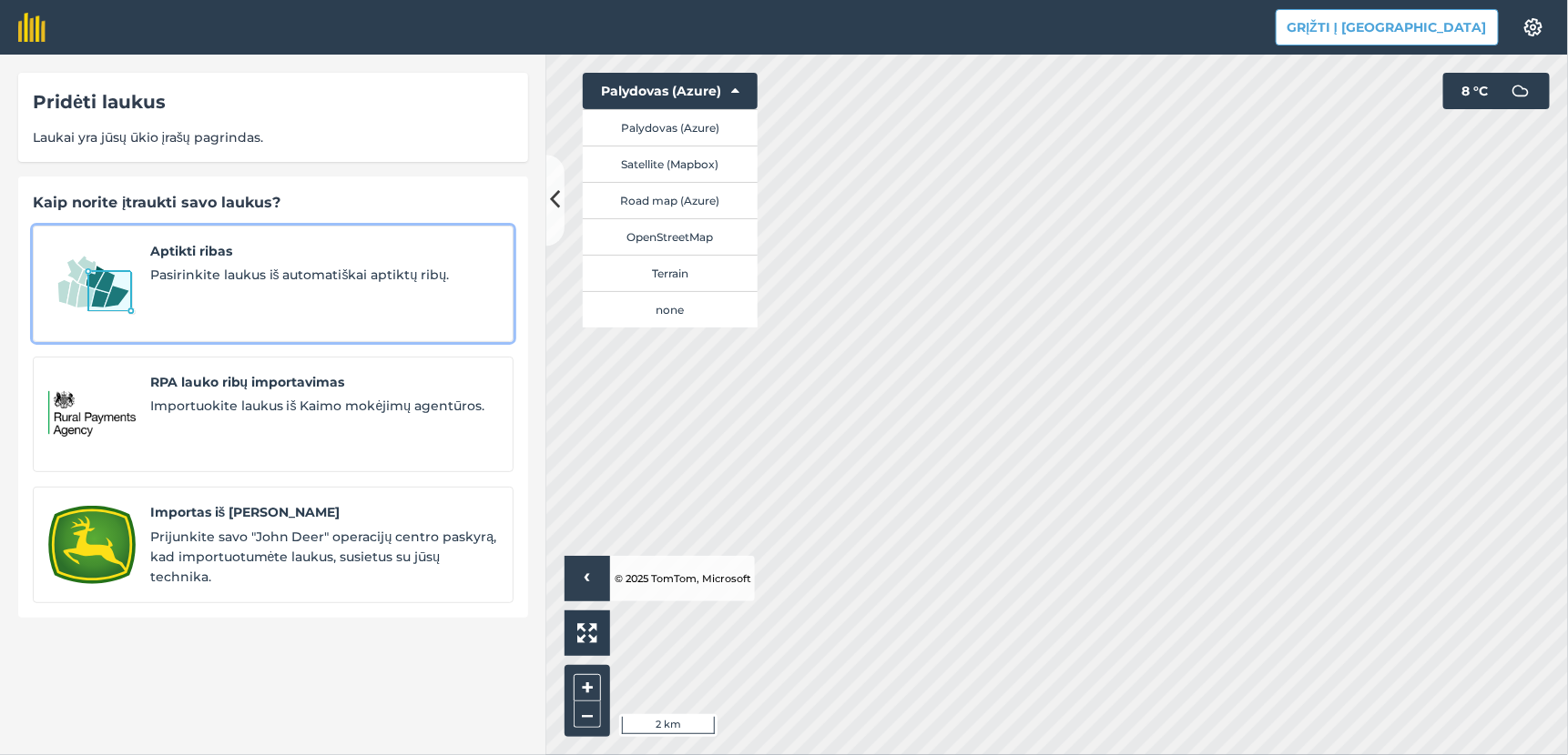
click at [427, 283] on span "Pasirinkite laukus iš automatiškai aptiktų ribų." at bounding box center [324, 275] width 348 height 20
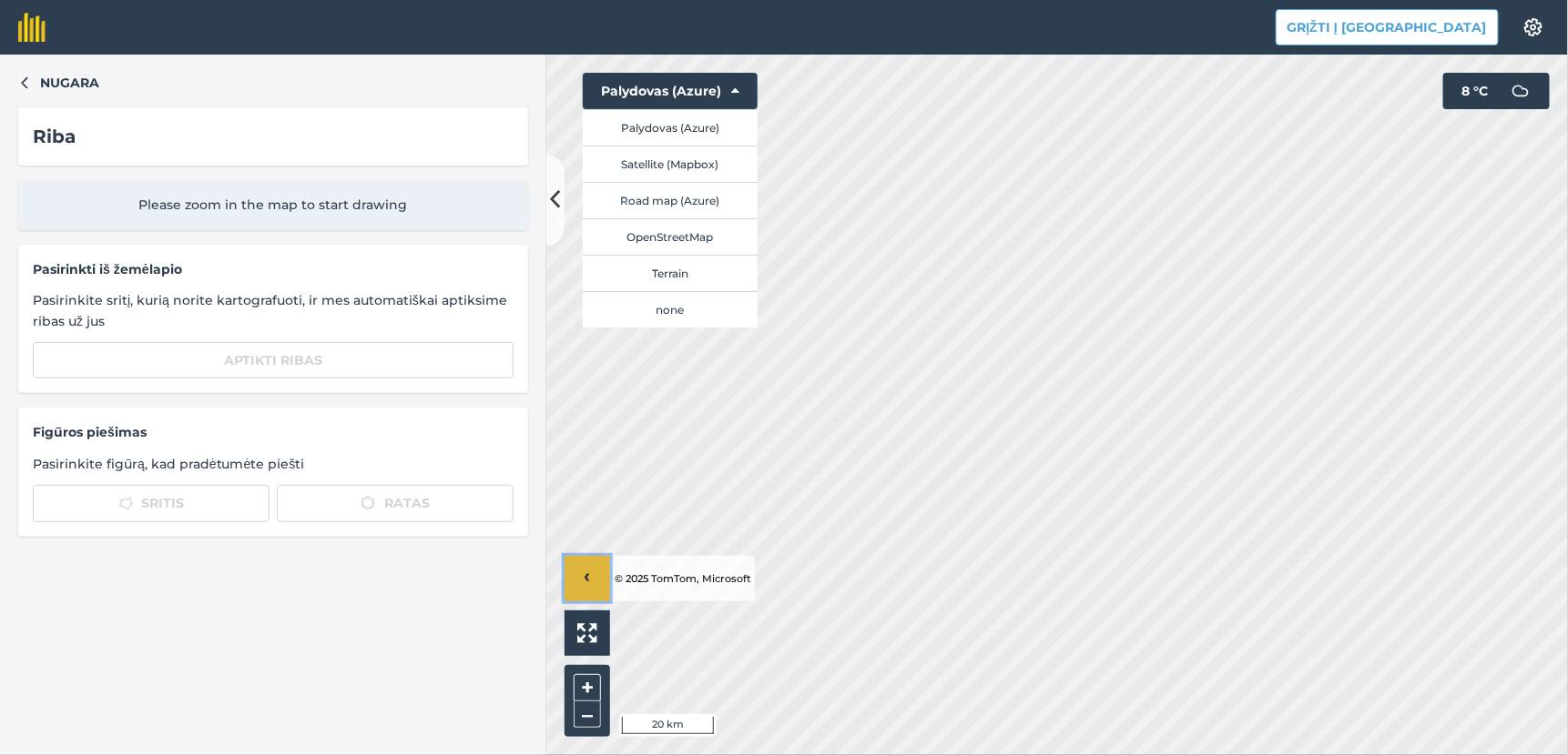
click at [586, 572] on span "›" at bounding box center [587, 579] width 6 height 23
click at [592, 633] on img at bounding box center [587, 633] width 20 height 20
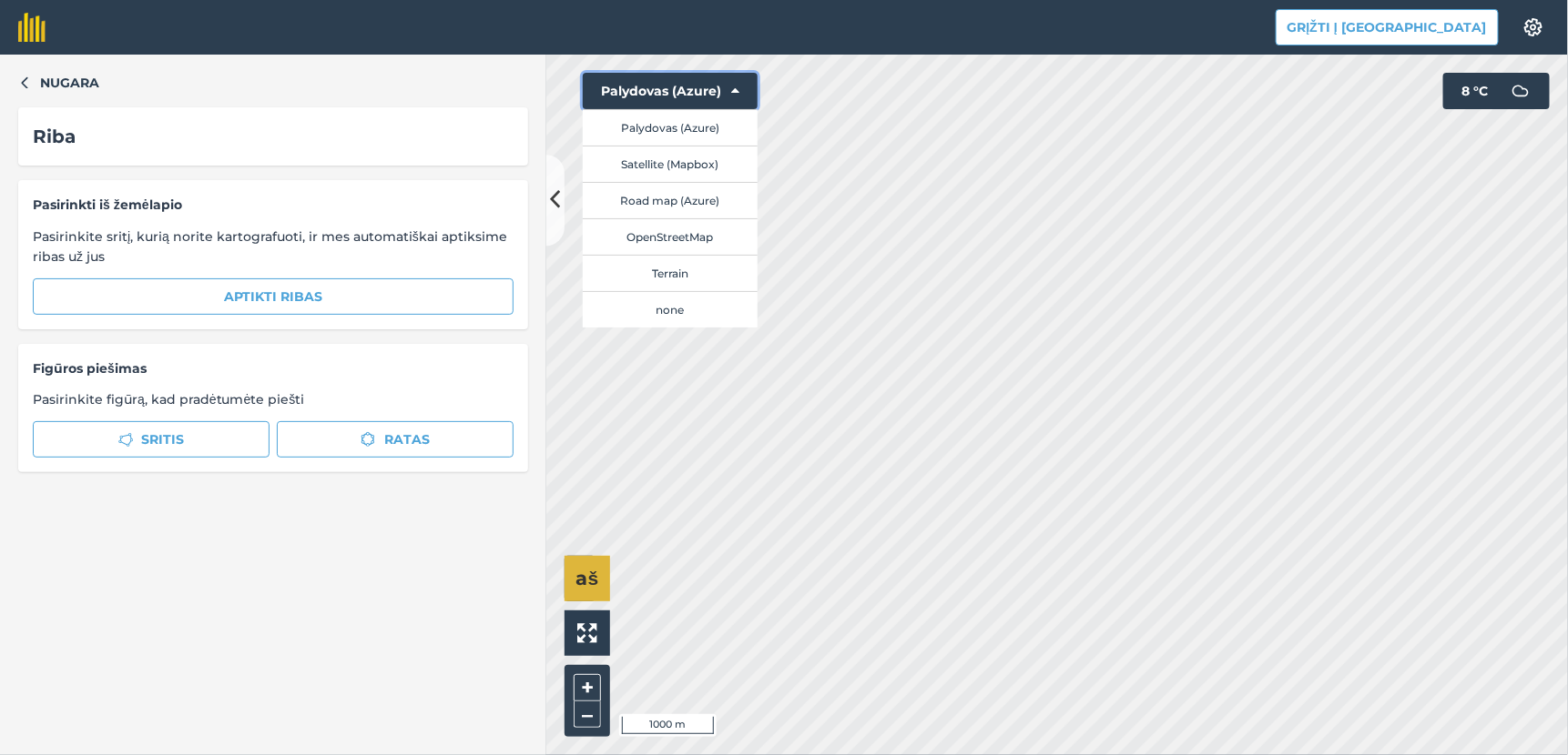
click at [735, 82] on icon at bounding box center [735, 91] width 8 height 19
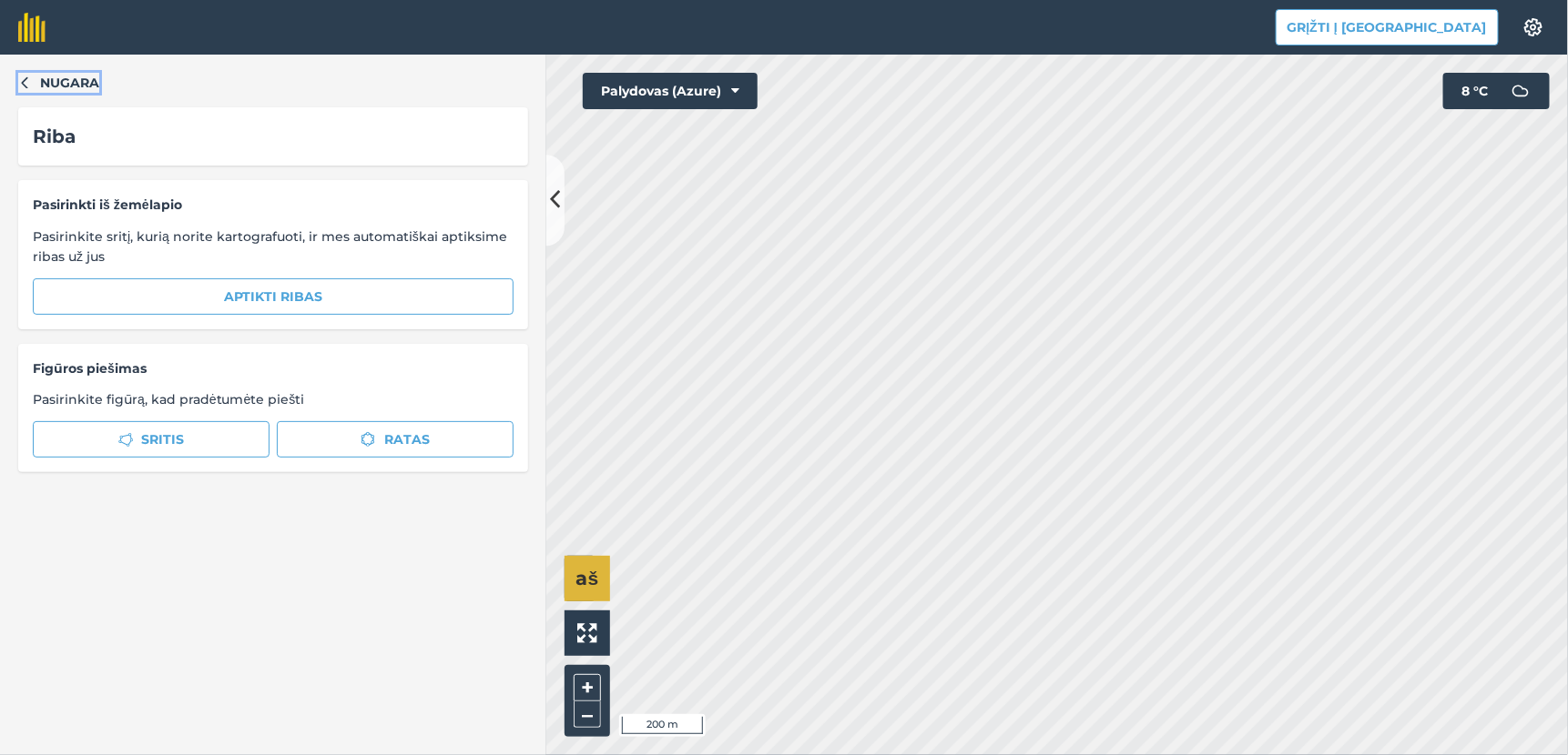
click at [24, 80] on icon "button" at bounding box center [24, 83] width 6 height 12
